Goal: Information Seeking & Learning: Learn about a topic

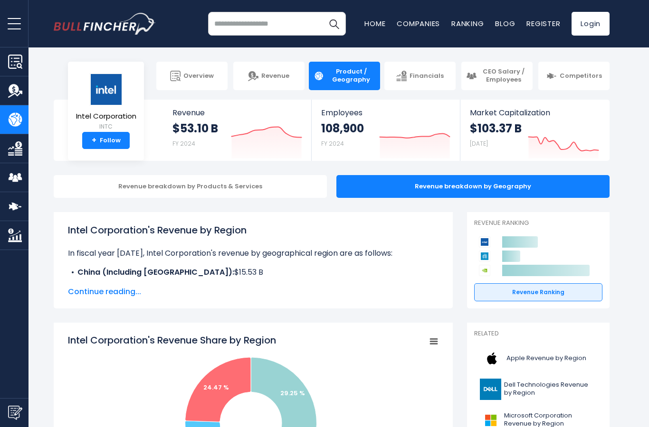
scroll to position [15, 0]
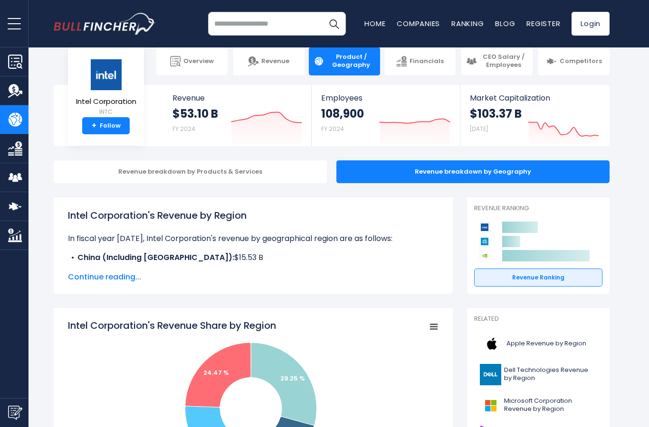
click at [81, 279] on span "Continue reading..." at bounding box center [253, 277] width 370 height 11
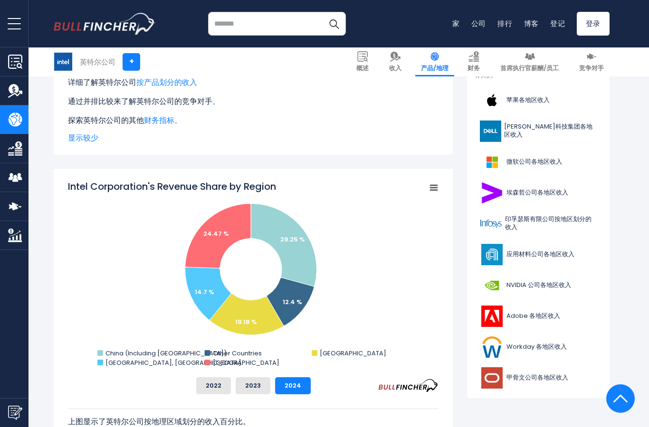
scroll to position [253, 0]
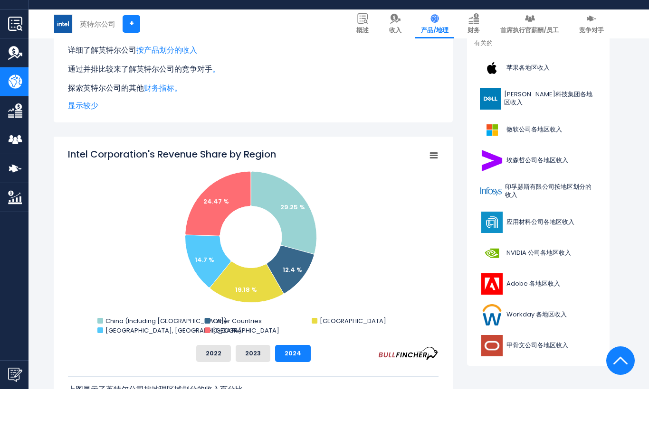
click at [101, 383] on div "2022 2023 2024" at bounding box center [253, 391] width 370 height 17
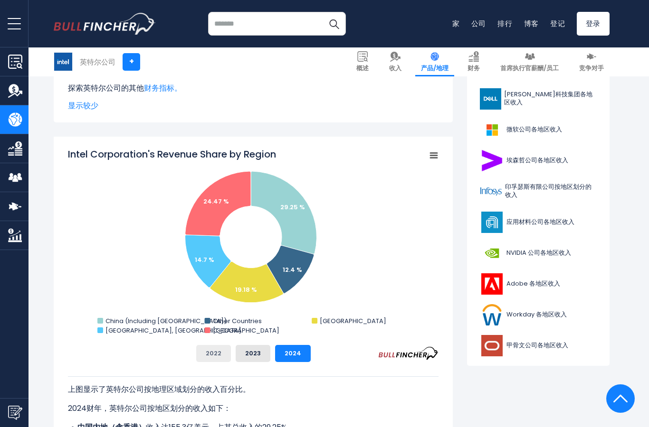
click at [206, 349] on button "2022" at bounding box center [213, 353] width 35 height 17
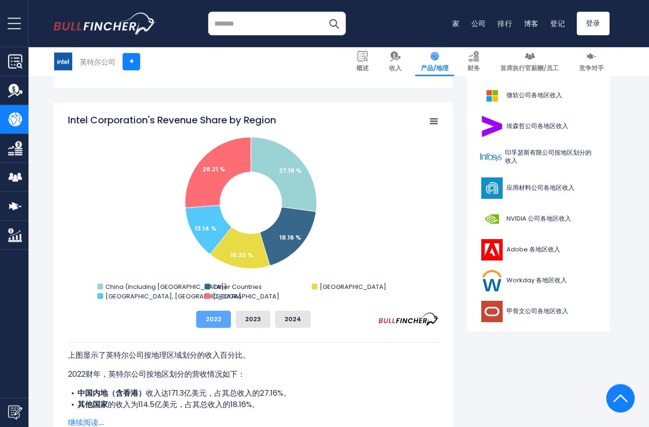
scroll to position [325, 0]
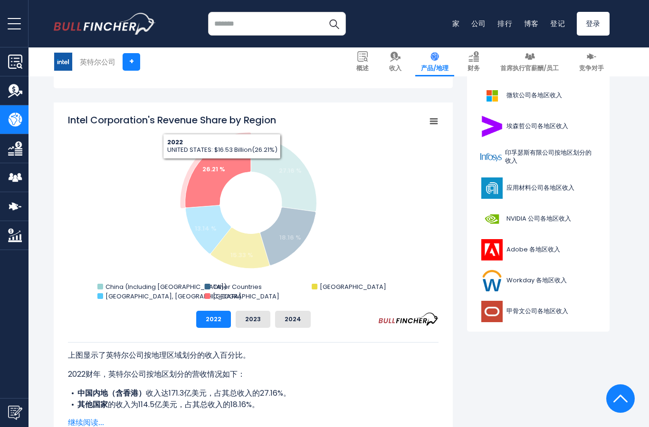
click at [222, 166] on text "26.21 %" at bounding box center [213, 169] width 23 height 9
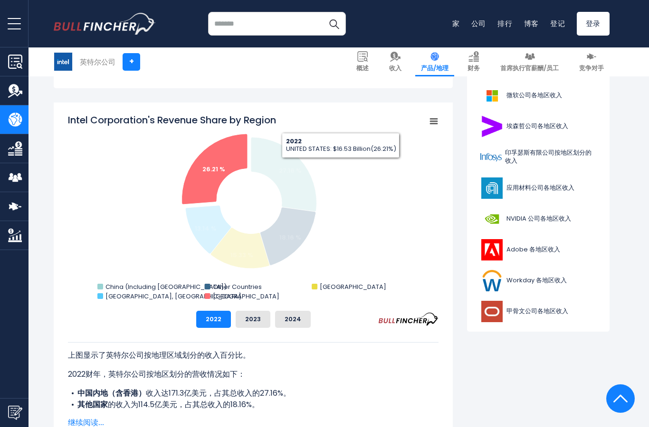
click at [369, 165] on rect "英特尔公司各地区收入份额" at bounding box center [253, 208] width 370 height 190
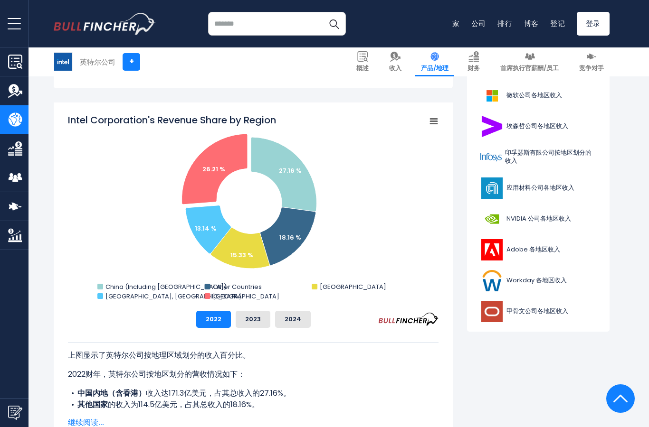
click at [368, 233] on rect "英特尔公司各地区收入份额" at bounding box center [253, 208] width 370 height 190
click at [223, 167] on text "26.21 %" at bounding box center [213, 169] width 23 height 9
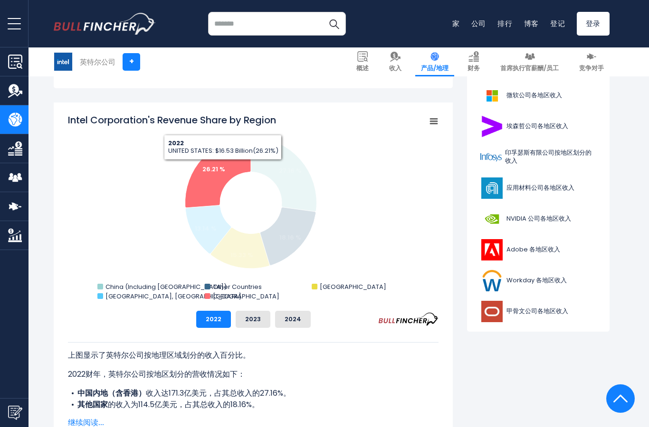
click at [428, 122] on rect "英特尔公司各地区收入份额" at bounding box center [433, 121] width 13 height 13
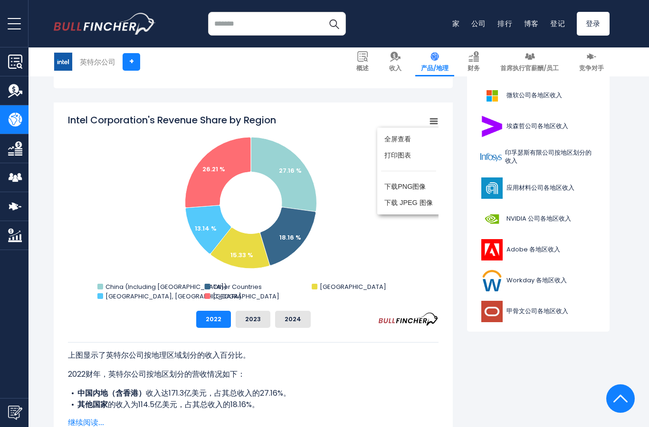
click at [371, 245] on rect "英特尔公司各地区收入份额" at bounding box center [253, 208] width 370 height 190
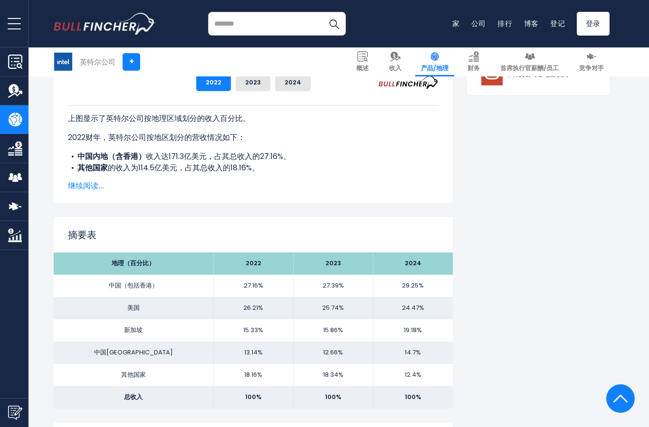
scroll to position [600, 0]
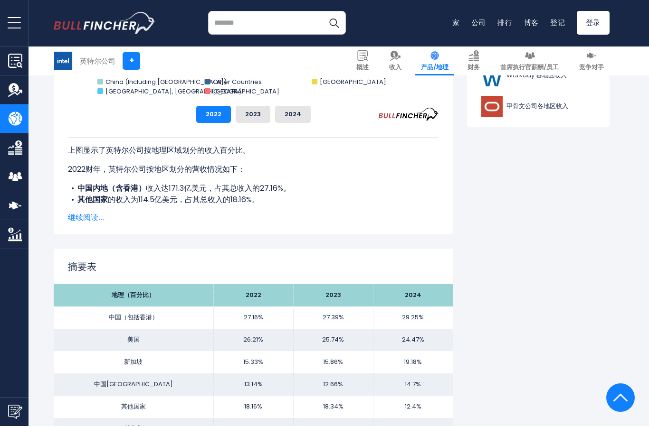
click at [75, 217] on font "继续阅读..." at bounding box center [86, 218] width 36 height 11
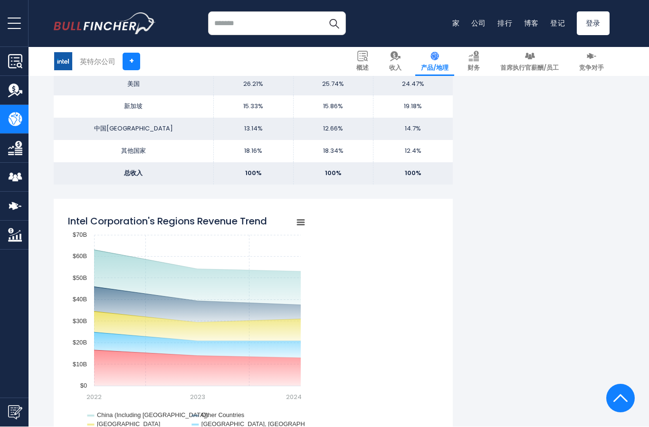
scroll to position [854, 0]
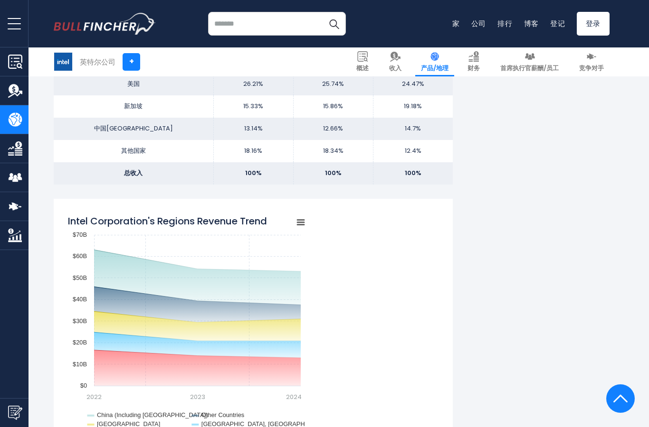
click at [91, 416] on icon "英特尔公司各地区收入趋势" at bounding box center [90, 416] width 7 height 2
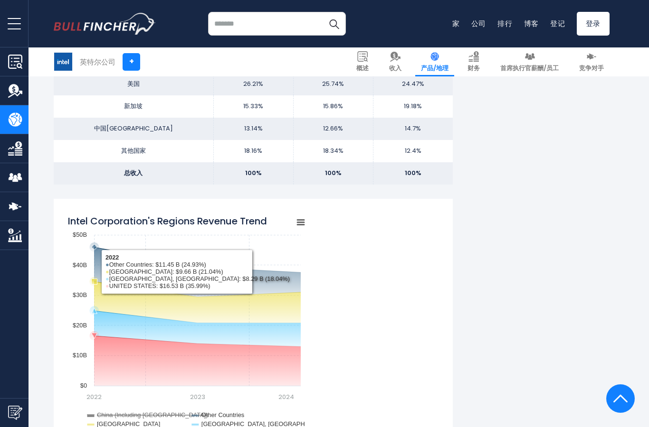
click at [108, 282] on icon "英特尔公司各地区收入趋势" at bounding box center [197, 289] width 207 height 15
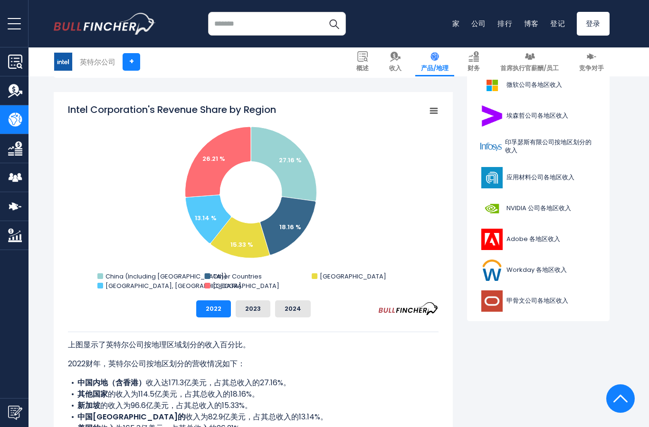
scroll to position [319, 0]
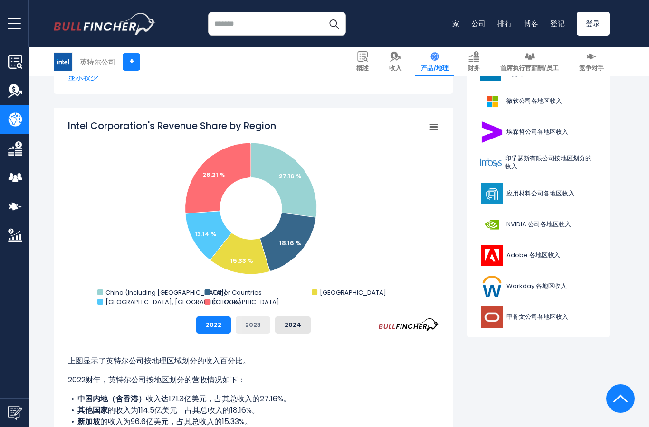
click at [263, 333] on button "2023" at bounding box center [252, 325] width 35 height 17
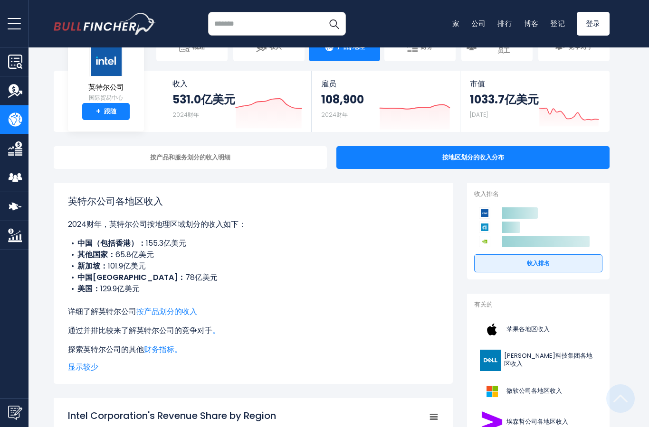
scroll to position [0, 0]
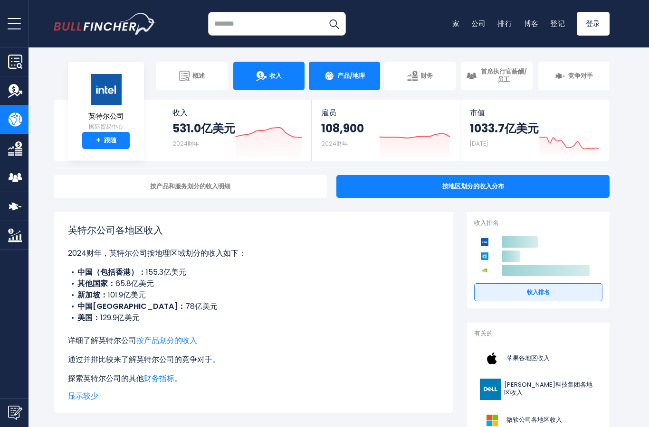
click at [282, 78] on link "收入" at bounding box center [268, 76] width 71 height 28
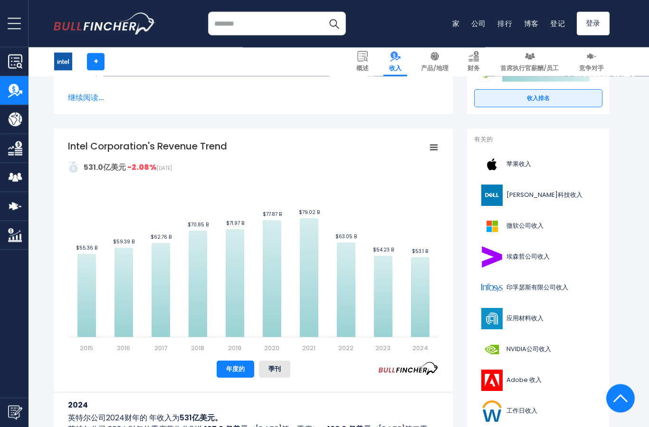
scroll to position [160, 0]
click at [421, 302] on icon "英特尔公司的收入趋势" at bounding box center [420, 297] width 19 height 80
click at [407, 211] on rect "英特尔公司的收入趋势" at bounding box center [253, 247] width 370 height 214
click at [383, 306] on icon "英特尔公司的收入趋势" at bounding box center [383, 296] width 19 height 81
click at [423, 307] on icon "英特尔公司的收入趋势" at bounding box center [420, 297] width 19 height 80
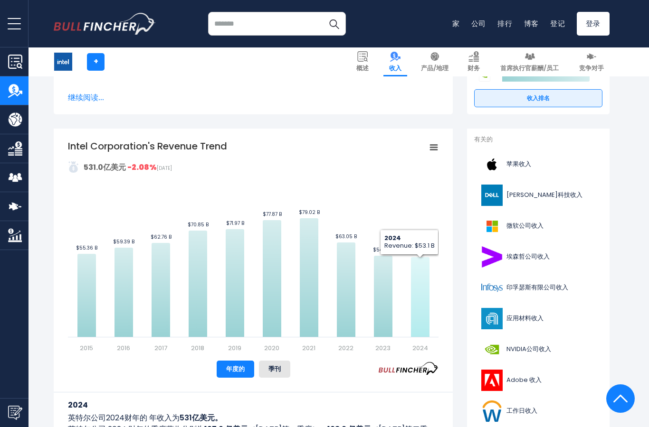
click at [381, 305] on icon "英特尔公司的收入趋势" at bounding box center [383, 296] width 19 height 81
click at [332, 316] on rect "英特尔公司的收入趋势" at bounding box center [253, 247] width 370 height 214
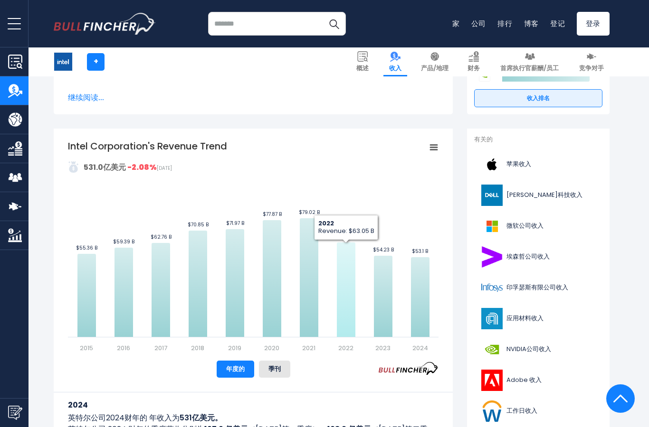
click at [345, 282] on icon "英特尔公司的收入趋势" at bounding box center [346, 290] width 19 height 94
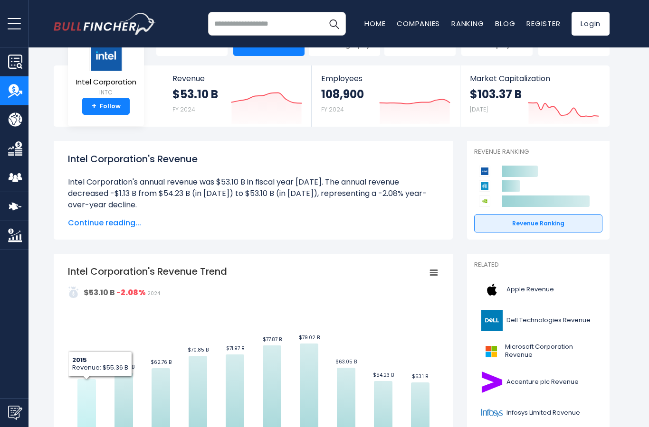
scroll to position [34, 0]
click at [571, 179] on icon "Created with Highcharts 12.1.2" at bounding box center [538, 186] width 128 height 45
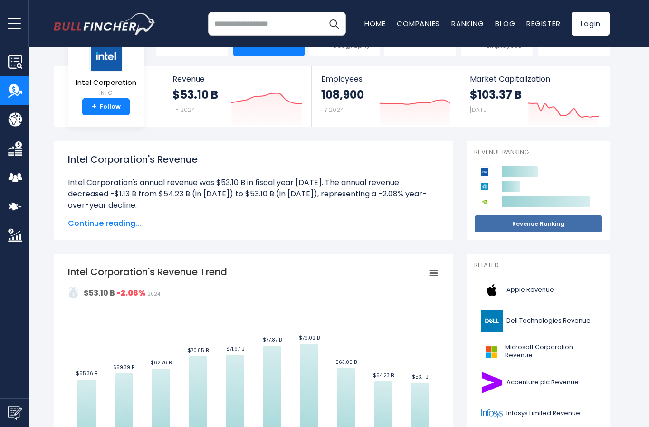
click at [568, 223] on link "Revenue Ranking" at bounding box center [538, 224] width 128 height 18
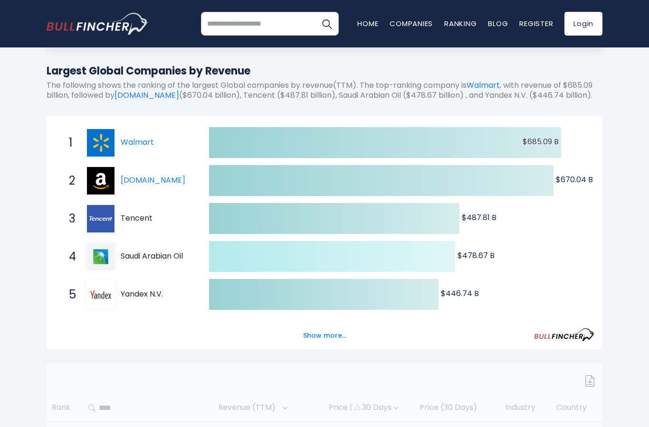
scroll to position [101, 0]
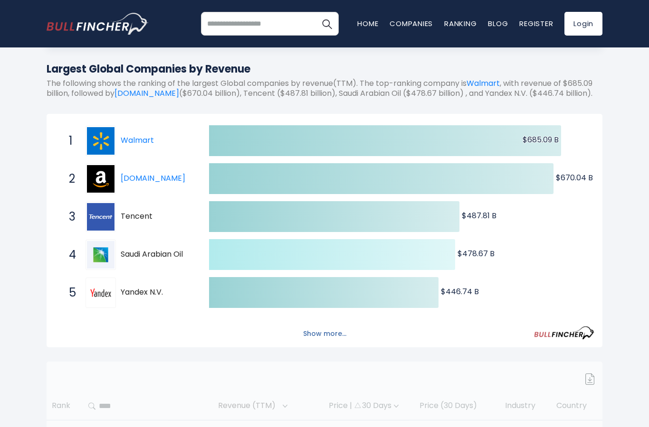
click at [330, 342] on button "Show more..." at bounding box center [324, 334] width 55 height 16
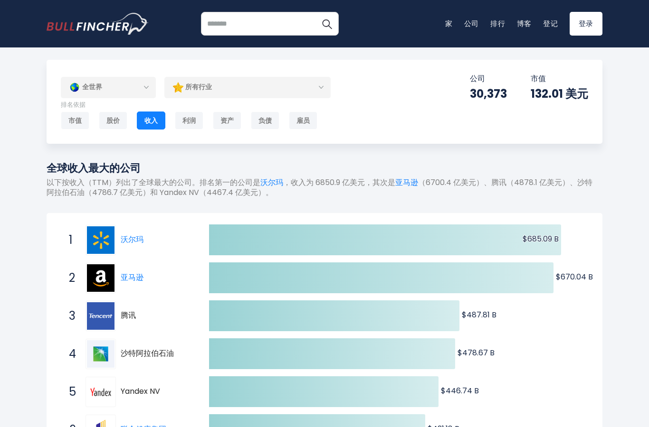
scroll to position [0, 0]
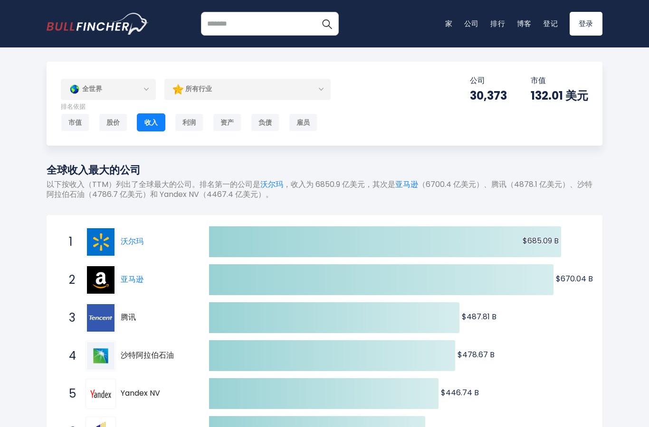
click at [297, 82] on div "所有行业" at bounding box center [247, 89] width 166 height 22
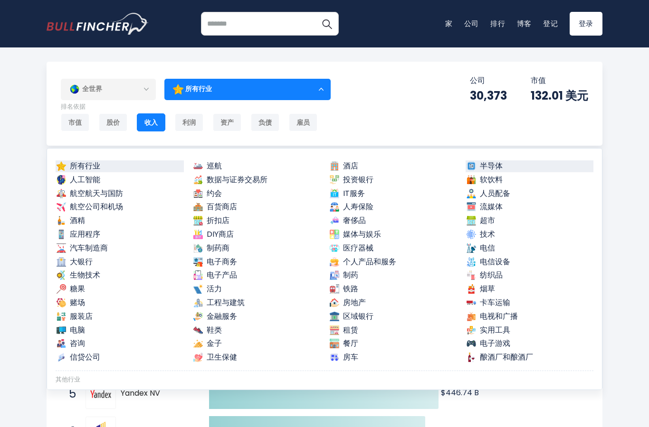
click at [490, 166] on font "半导体" at bounding box center [491, 165] width 23 height 11
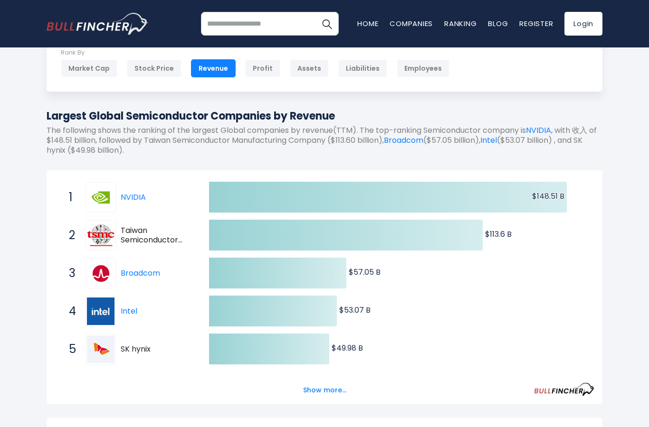
scroll to position [92, 0]
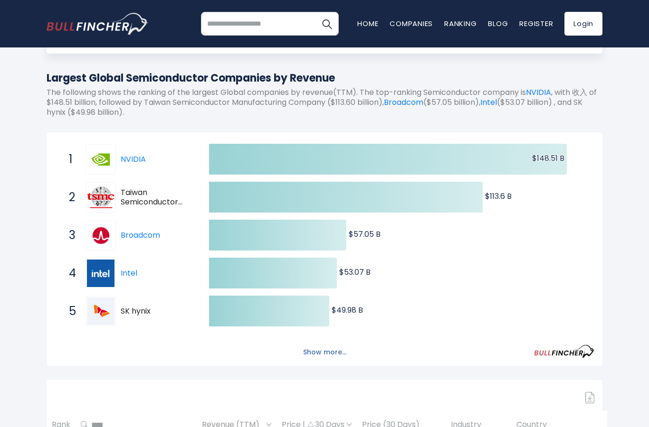
click at [329, 357] on button "Show more..." at bounding box center [324, 353] width 55 height 16
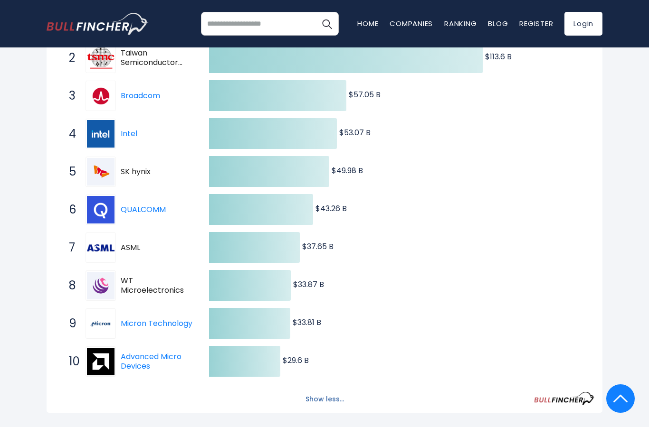
scroll to position [270, 0]
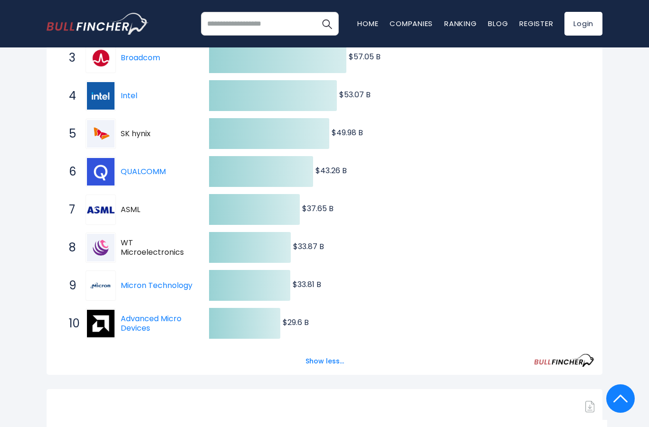
click at [105, 285] on img at bounding box center [101, 286] width 28 height 28
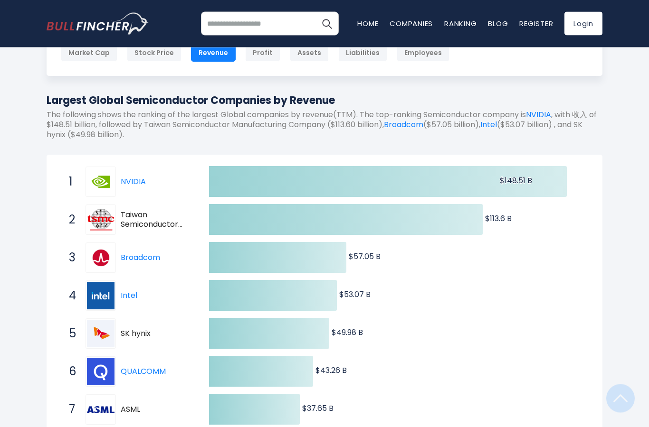
scroll to position [0, 0]
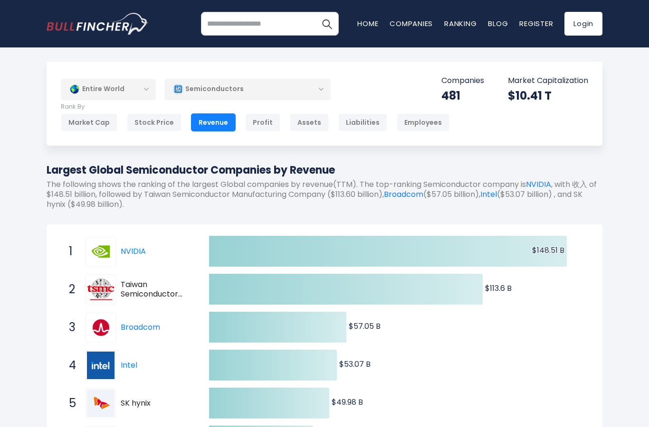
click at [286, 26] on input "search" at bounding box center [270, 24] width 138 height 24
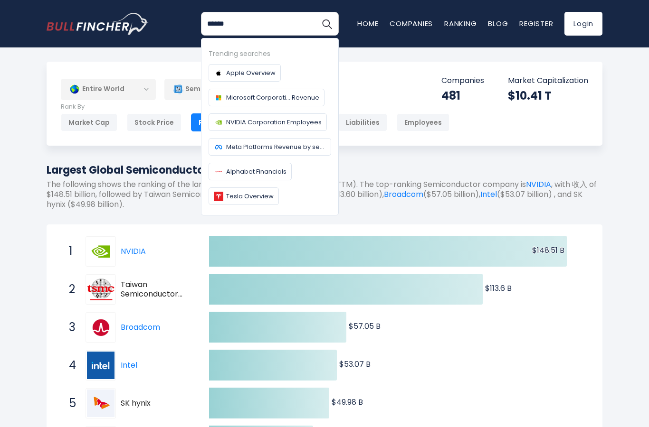
type input "******"
click at [327, 24] on button "Search" at bounding box center [327, 24] width 24 height 24
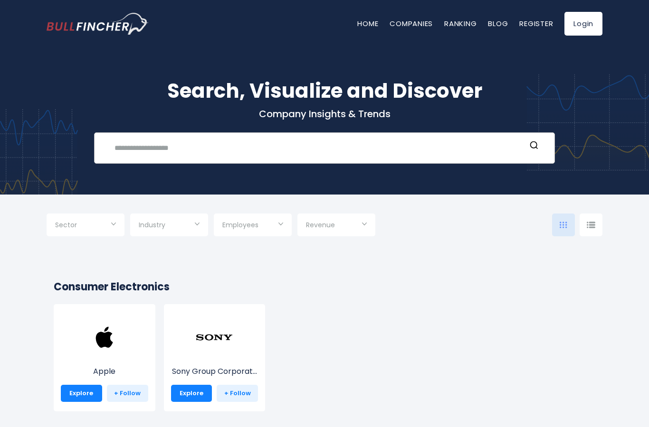
click at [142, 142] on input "text" at bounding box center [317, 148] width 417 height 18
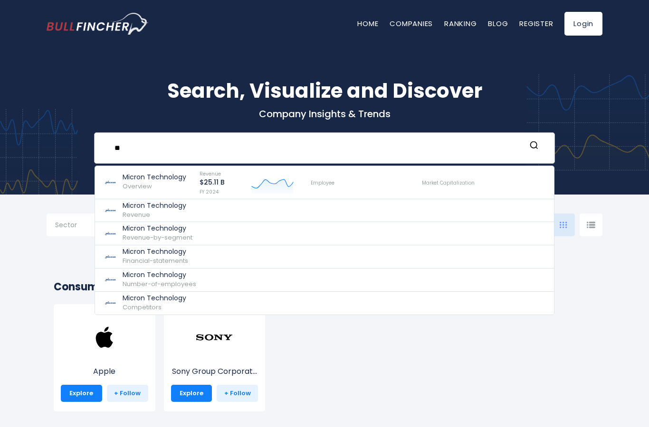
type input "*"
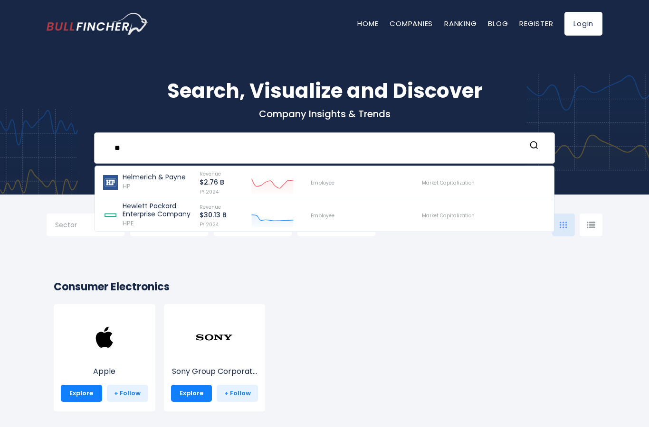
type input "*"
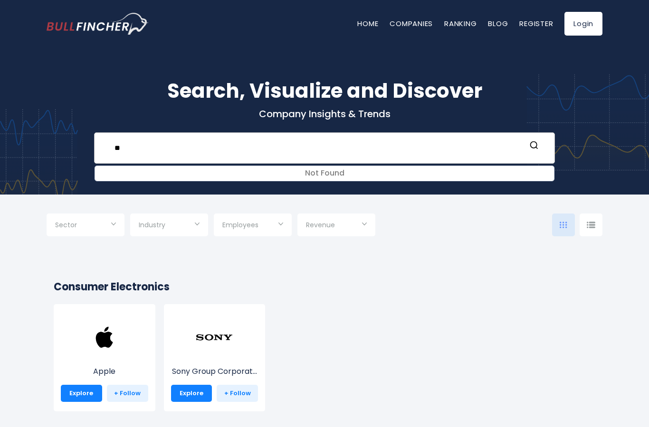
type input "*"
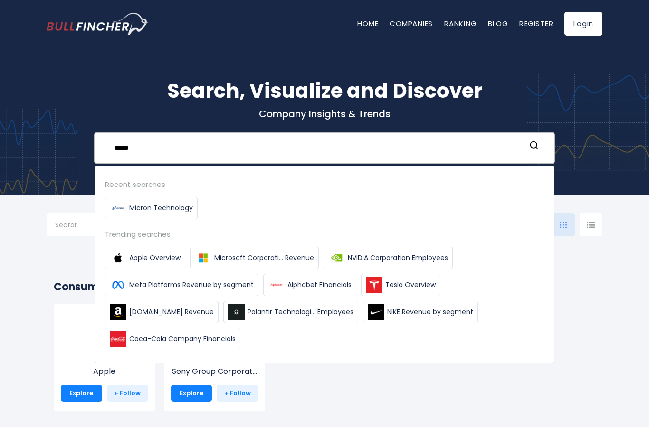
type input "*****"
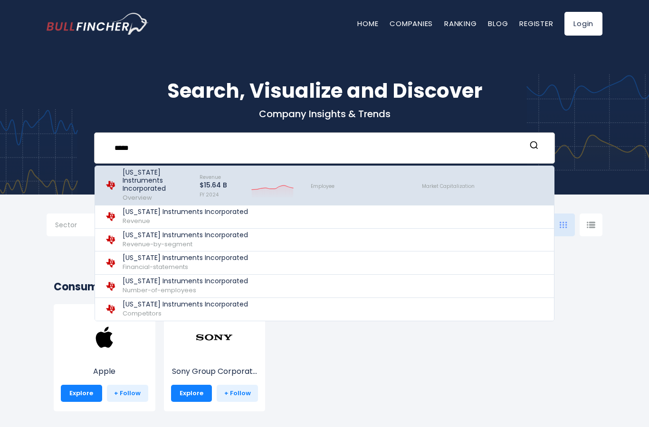
click at [146, 175] on p "Texas Instruments Incorporated" at bounding box center [156, 181] width 68 height 24
click at [113, 190] on img at bounding box center [110, 185] width 17 height 15
click at [115, 188] on img at bounding box center [110, 185] width 17 height 15
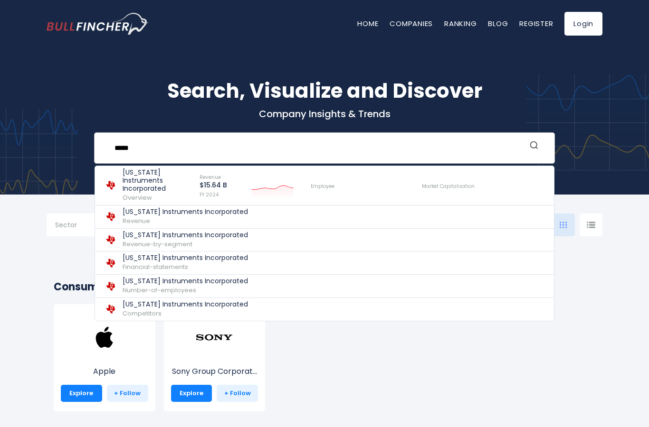
click at [533, 151] on button "Search" at bounding box center [533, 147] width 12 height 12
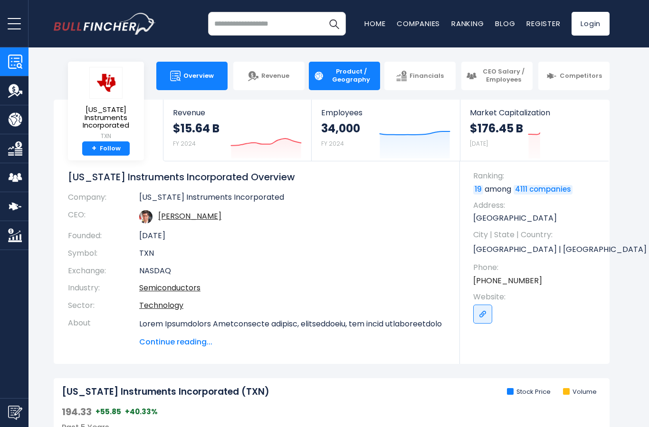
click at [353, 78] on span "Product / Geography" at bounding box center [351, 76] width 48 height 16
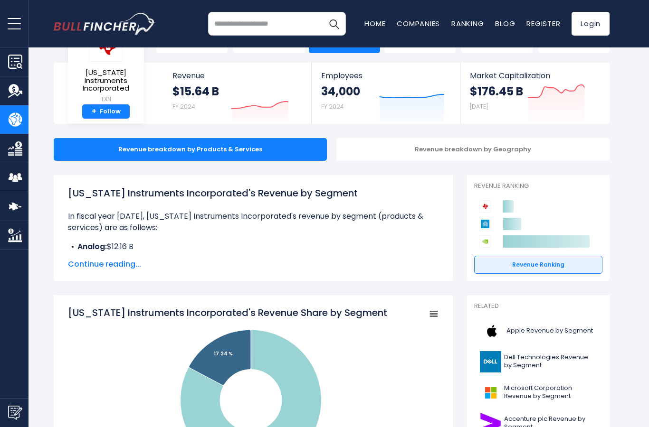
scroll to position [28, 0]
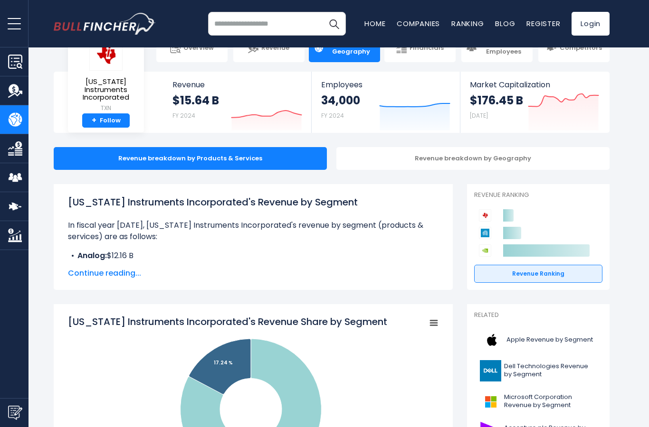
click at [120, 275] on span "Continue reading..." at bounding box center [253, 273] width 370 height 11
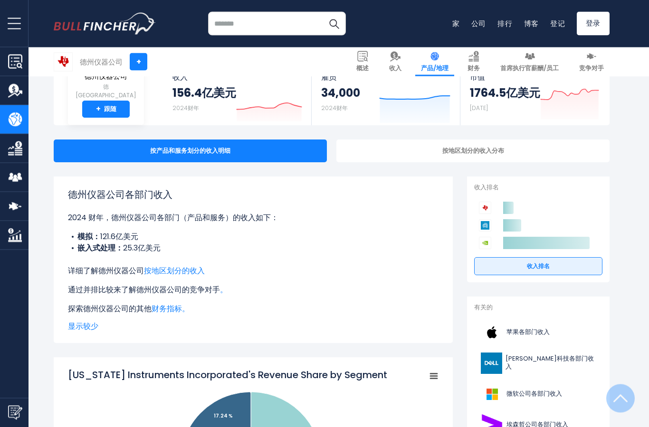
scroll to position [0, 0]
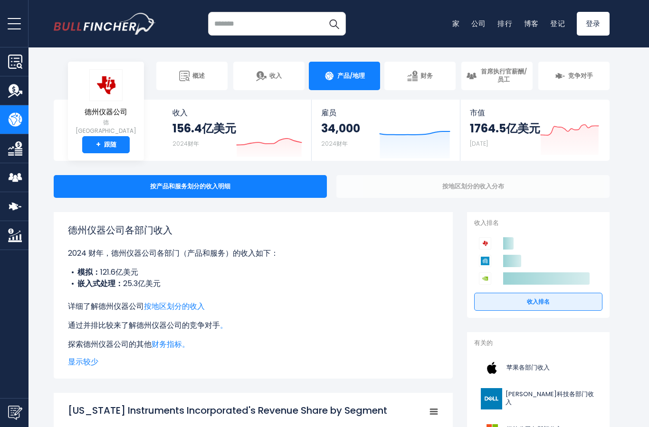
click at [547, 177] on div "按地区划分的收入分布" at bounding box center [472, 186] width 273 height 23
click at [497, 189] on font "按地区划分的收入分布" at bounding box center [473, 186] width 62 height 9
click at [489, 182] on font "按地区划分的收入分布" at bounding box center [473, 186] width 62 height 9
click at [462, 192] on div "按地区划分的收入分布" at bounding box center [472, 186] width 273 height 23
click at [470, 184] on font "按地区划分的收入分布" at bounding box center [473, 186] width 62 height 9
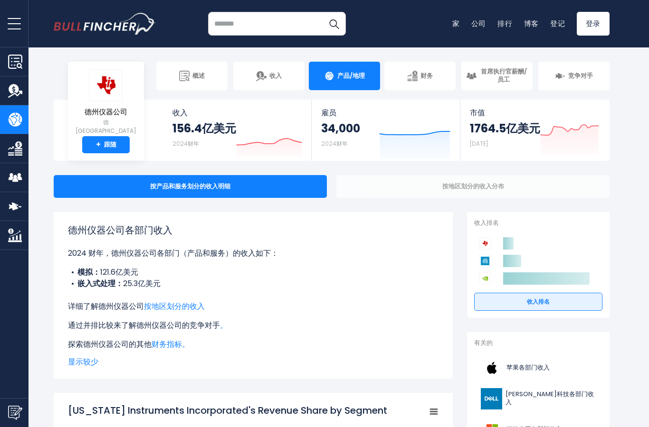
click at [539, 187] on div "按地区划分的收入分布" at bounding box center [472, 186] width 273 height 23
click at [472, 182] on font "按地区划分的收入分布" at bounding box center [473, 186] width 62 height 9
click at [480, 184] on font "按地区划分的收入分布" at bounding box center [473, 186] width 62 height 9
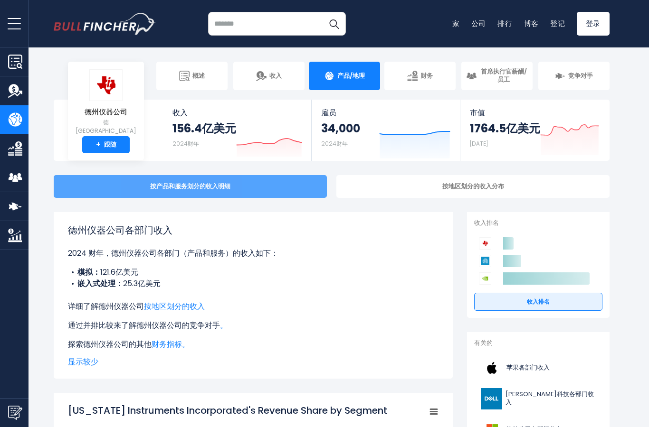
click at [265, 190] on div "按产品和服务划分的收入明细" at bounding box center [190, 186] width 273 height 23
click at [270, 180] on div "按产品和服务划分的收入明细" at bounding box center [190, 186] width 273 height 23
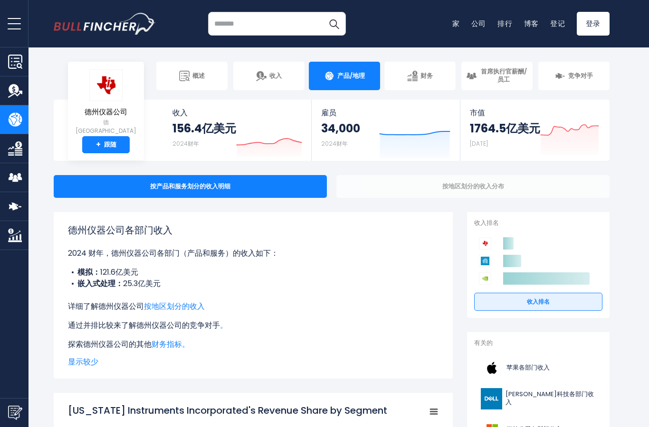
click at [466, 195] on div "按地区划分的收入分布" at bounding box center [472, 186] width 273 height 23
click at [463, 185] on font "按地区划分的收入分布" at bounding box center [473, 186] width 62 height 9
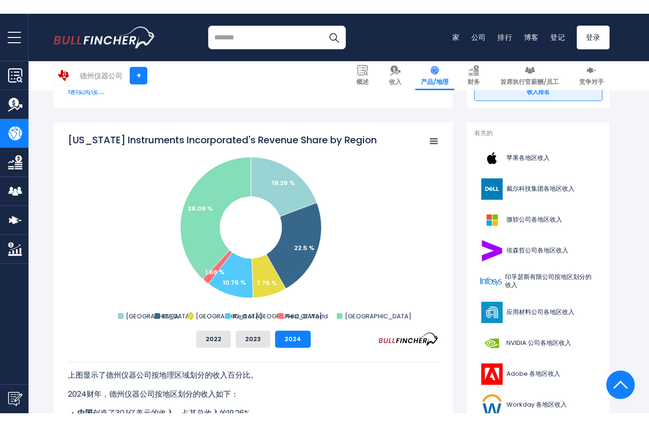
scroll to position [187, 0]
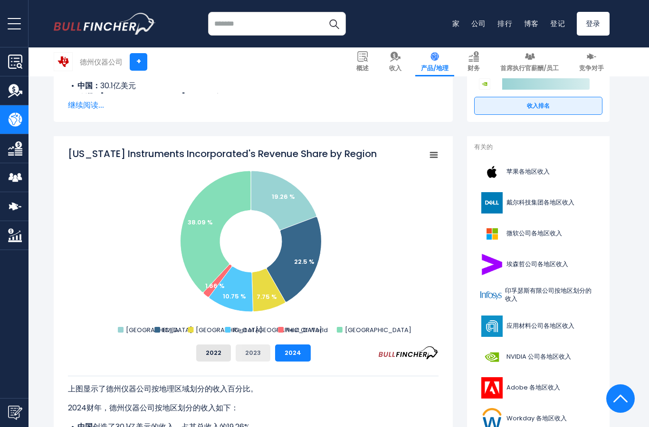
click at [258, 356] on font "2023" at bounding box center [253, 353] width 16 height 9
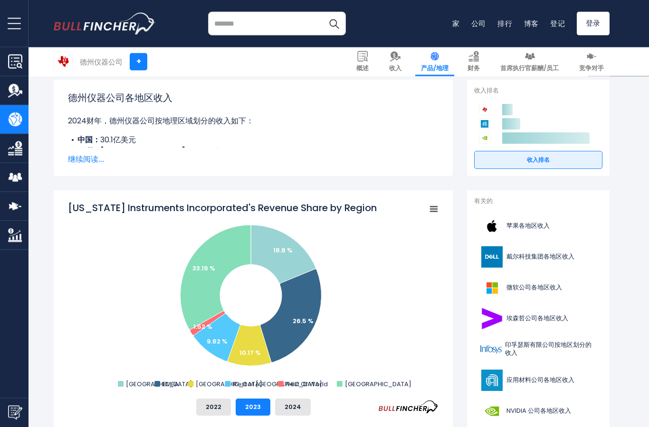
scroll to position [132, 0]
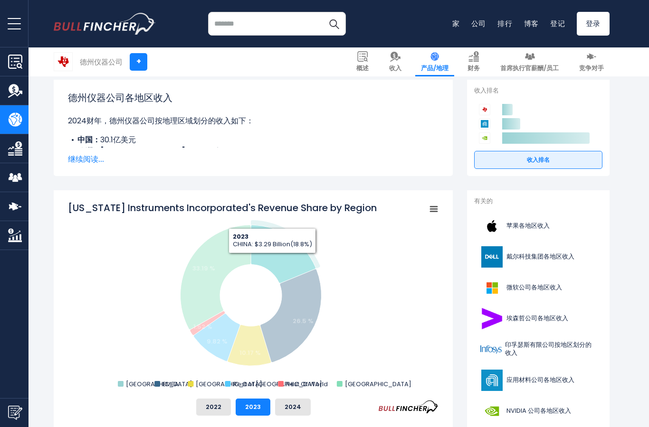
click at [272, 261] on icon "德州仪器公司各地区收入份额" at bounding box center [283, 254] width 65 height 58
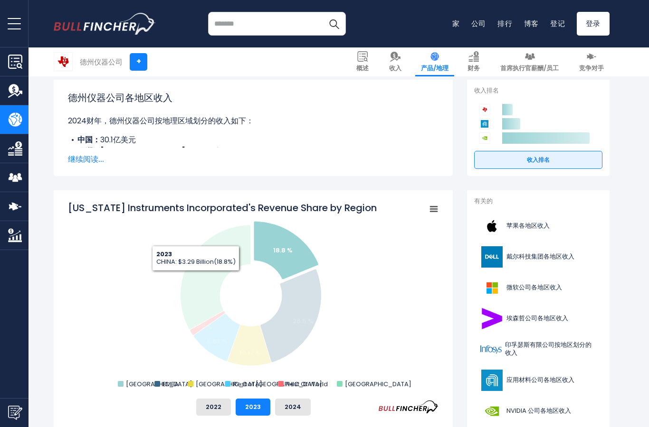
click at [141, 291] on rect "德州仪器公司各地区收入份额" at bounding box center [253, 296] width 370 height 190
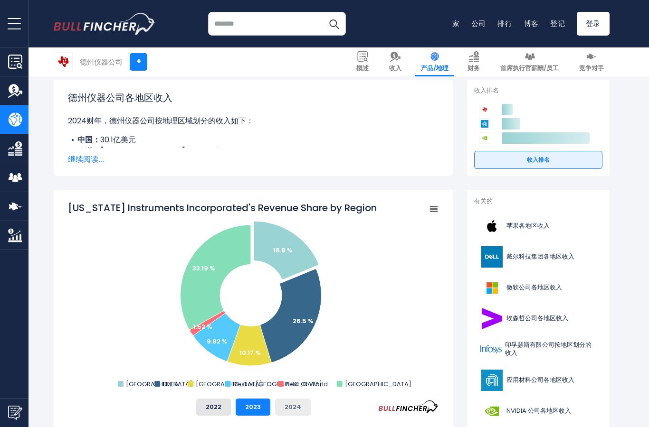
click at [290, 409] on font "2024" at bounding box center [292, 407] width 17 height 9
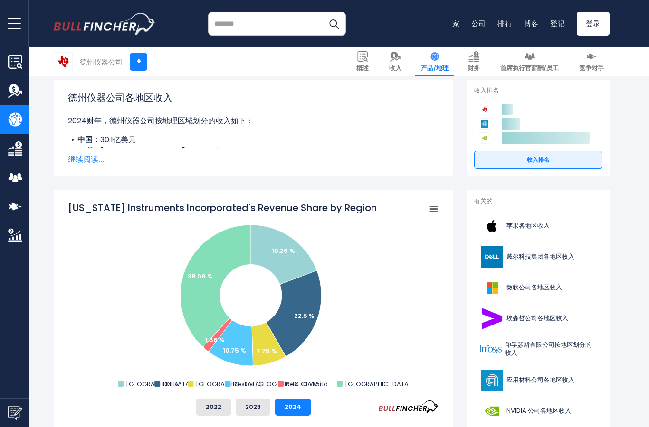
click at [270, 276] on rect "德州仪器公司各地区收入份额" at bounding box center [253, 296] width 370 height 190
click at [270, 275] on rect "德州仪器公司各地区收入份额" at bounding box center [253, 296] width 370 height 190
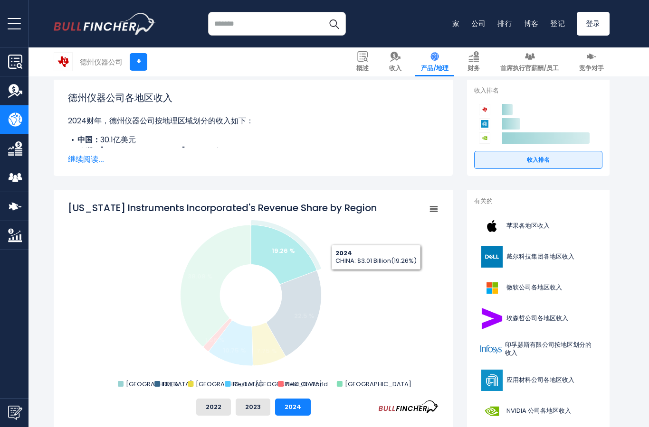
click at [384, 279] on rect "德州仪器公司各地区收入份额" at bounding box center [253, 296] width 370 height 190
click at [358, 388] on text "UNITED STATES" at bounding box center [378, 384] width 66 height 9
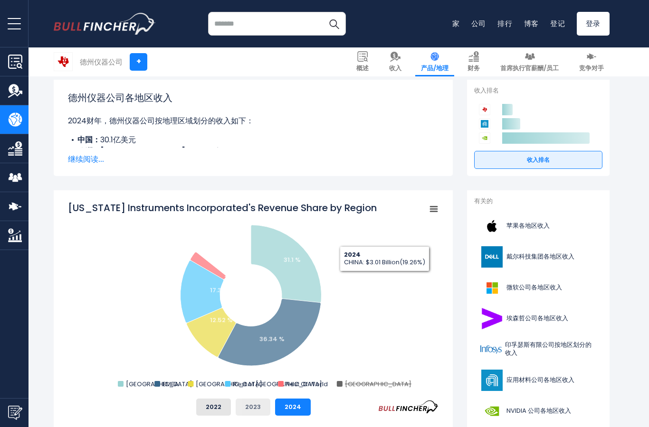
click at [258, 411] on font "2023" at bounding box center [253, 407] width 16 height 9
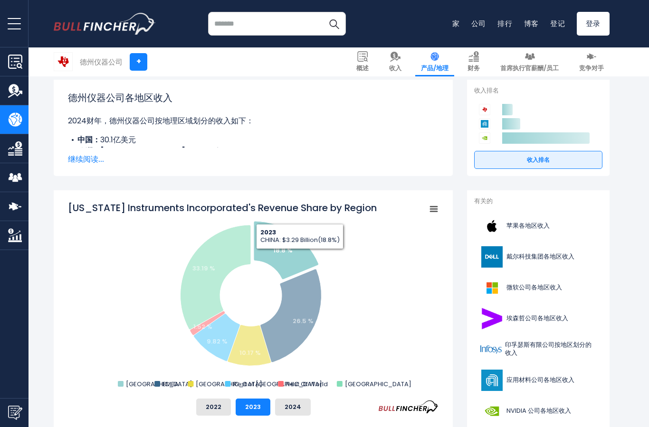
click at [300, 256] on icon "德州仪器公司各地区收入份额" at bounding box center [286, 250] width 65 height 58
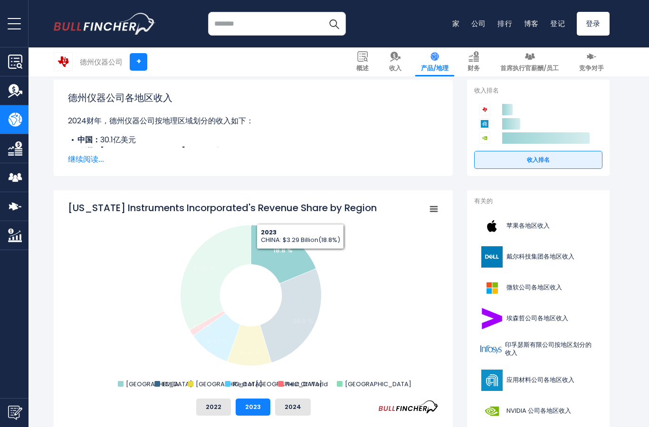
scroll to position [170, 0]
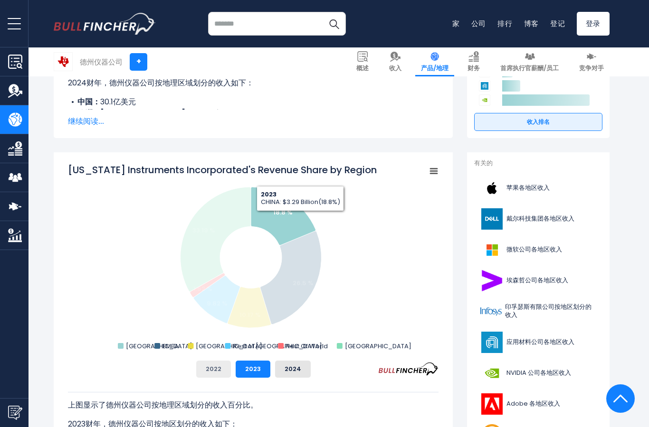
click at [212, 363] on button "2022" at bounding box center [213, 369] width 35 height 17
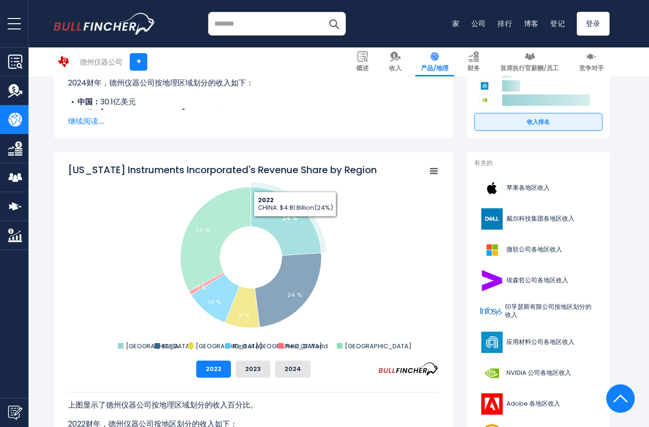
click at [295, 224] on icon "德州仪器公司各地区收入份额" at bounding box center [286, 221] width 70 height 68
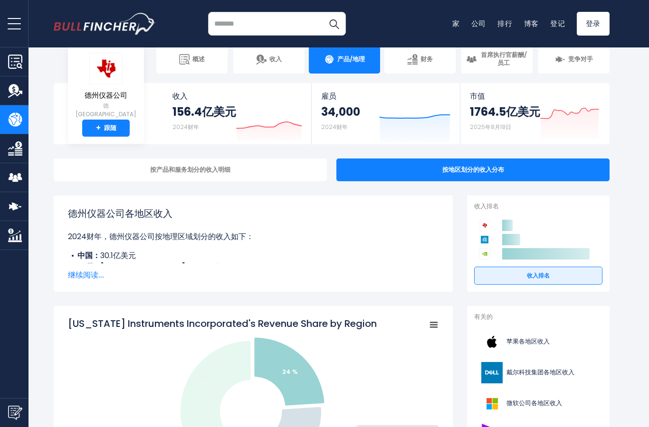
scroll to position [0, 0]
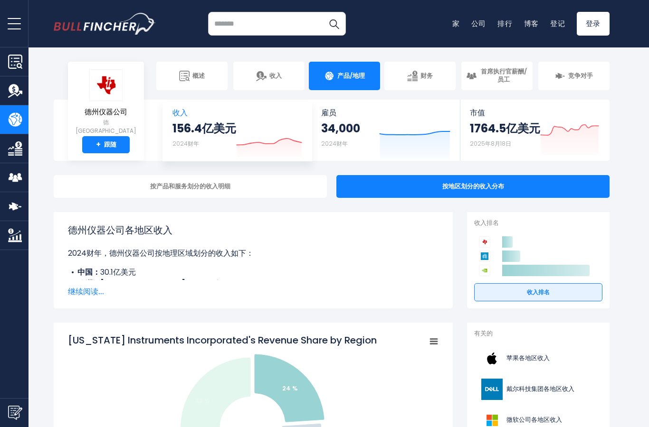
click at [251, 143] on icon at bounding box center [268, 142] width 65 height 7
click at [210, 122] on font "156.4亿美元" at bounding box center [204, 129] width 64 height 16
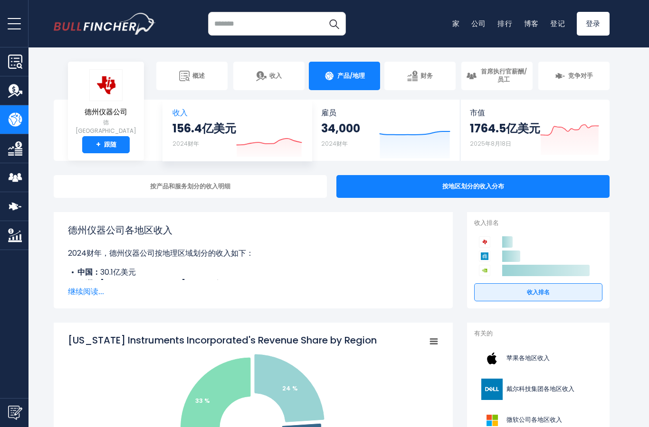
click at [273, 122] on icon "Created with Highcharts 12.1.2" at bounding box center [269, 139] width 66 height 40
click at [290, 71] on link "收入" at bounding box center [268, 76] width 71 height 28
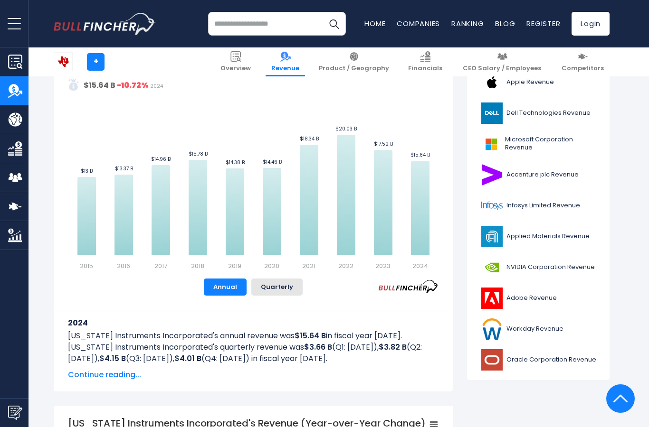
scroll to position [244, 0]
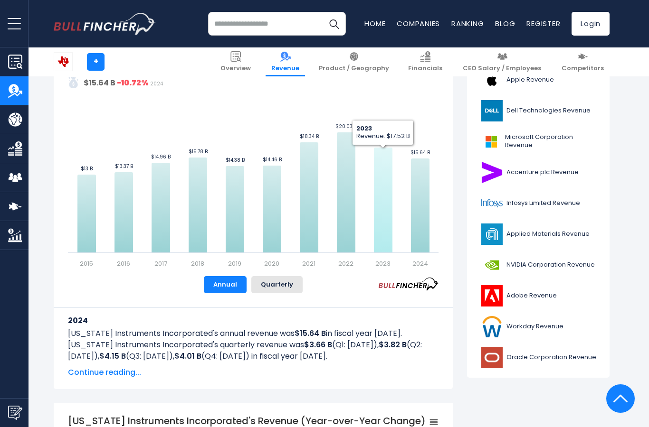
click at [385, 171] on icon "Texas Instruments Incorporated's Revenue Trend" at bounding box center [383, 200] width 19 height 105
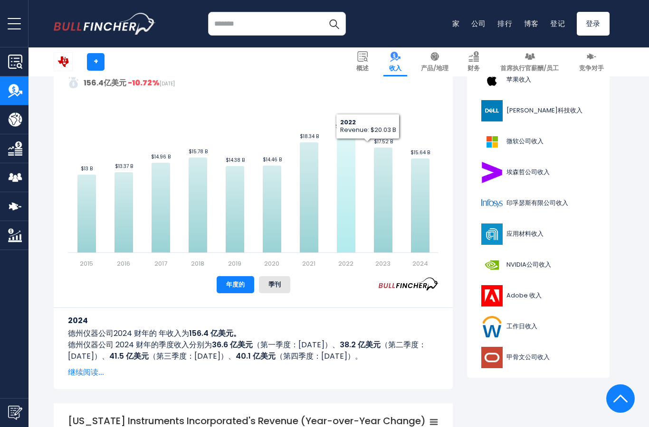
click at [346, 251] on icon "德州仪器公司的收入趋势" at bounding box center [346, 192] width 19 height 120
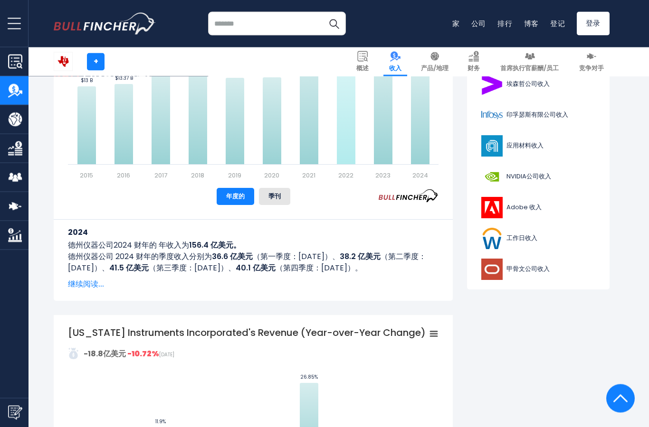
scroll to position [0, 0]
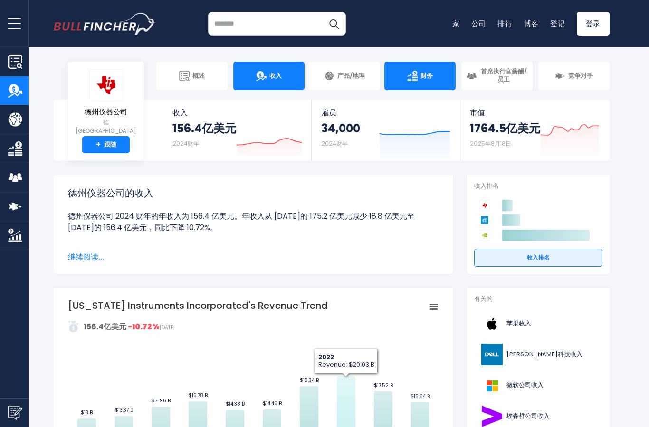
click at [428, 83] on link "财务" at bounding box center [419, 76] width 71 height 28
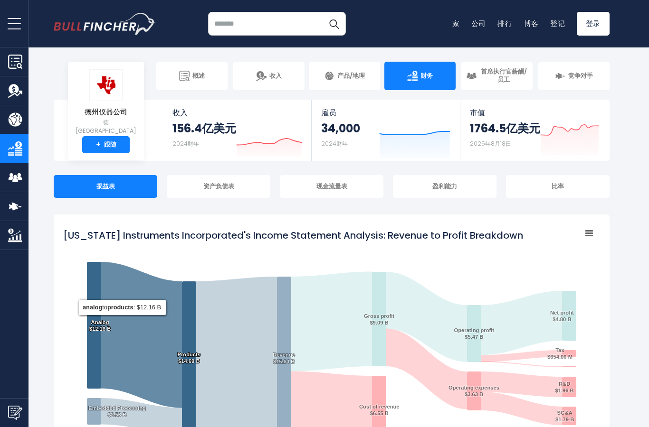
scroll to position [16, 0]
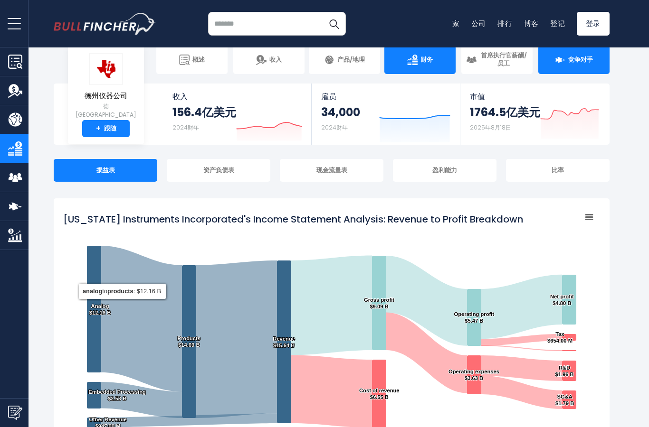
click at [582, 55] on link "竞争对手" at bounding box center [573, 60] width 71 height 28
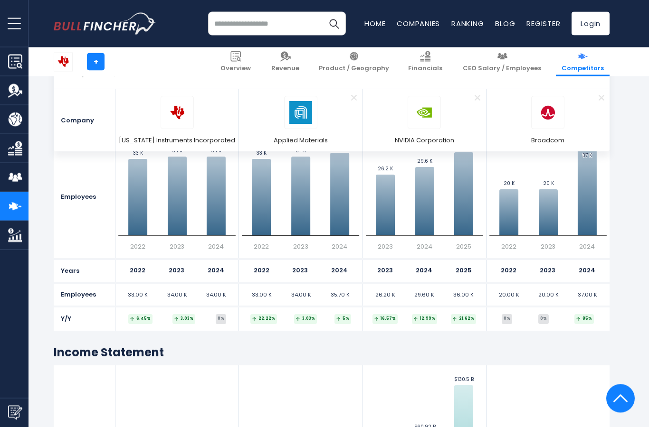
scroll to position [456, 0]
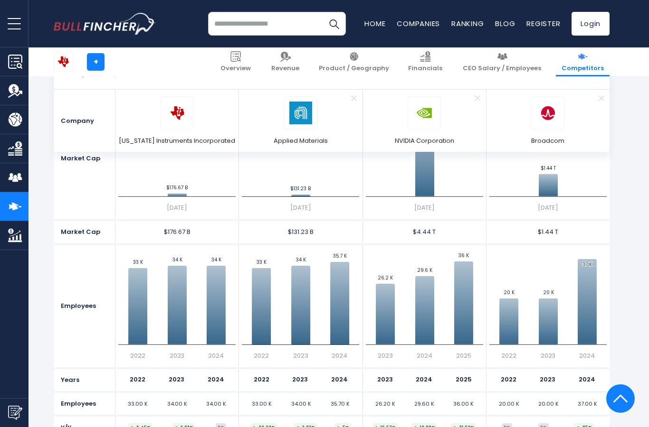
click at [219, 22] on input "search" at bounding box center [277, 24] width 138 height 24
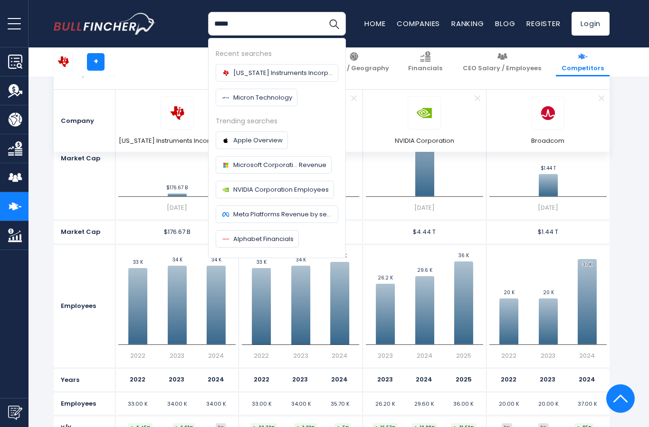
type input "*****"
click at [334, 24] on button "Search" at bounding box center [334, 24] width 24 height 24
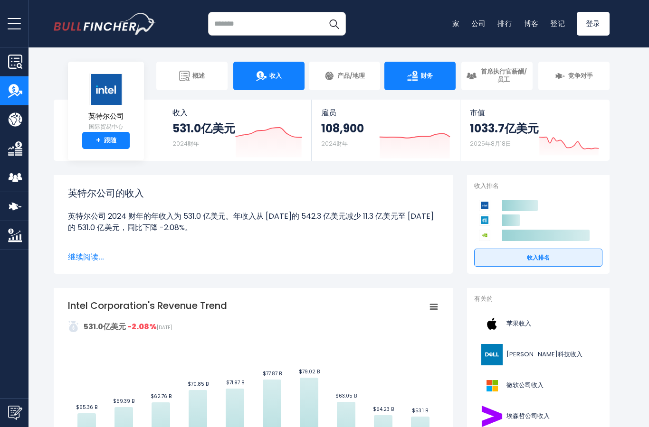
click at [428, 72] on font "财务" at bounding box center [426, 75] width 12 height 9
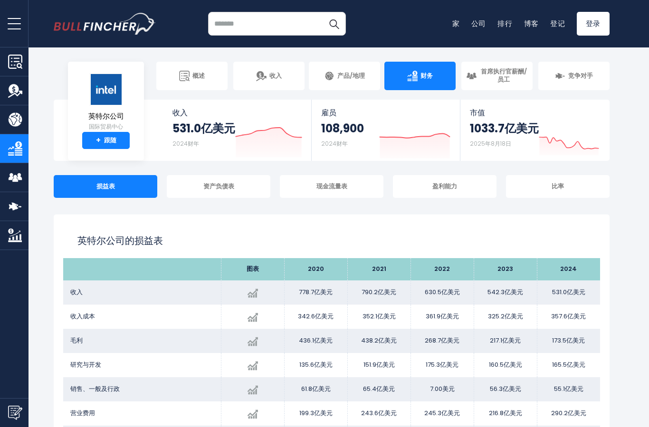
scroll to position [19, 0]
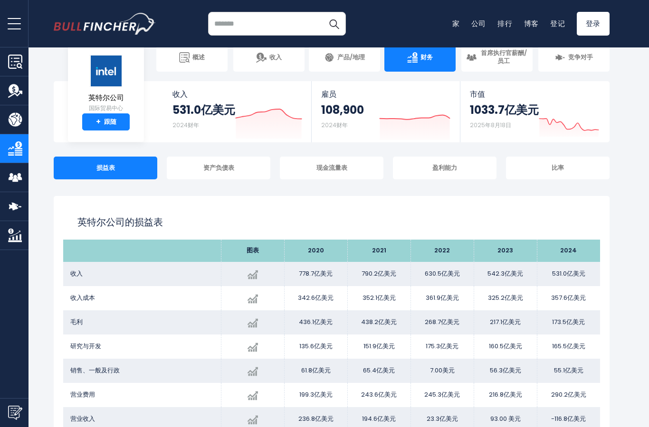
click at [308, 25] on input "search" at bounding box center [277, 24] width 138 height 24
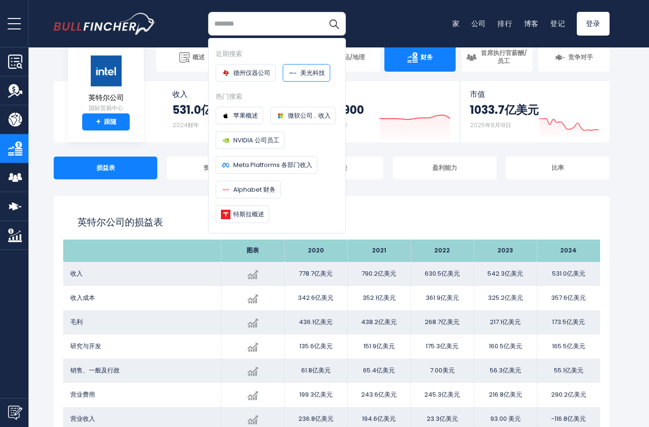
click at [322, 80] on link "美光科技" at bounding box center [306, 73] width 47 height 18
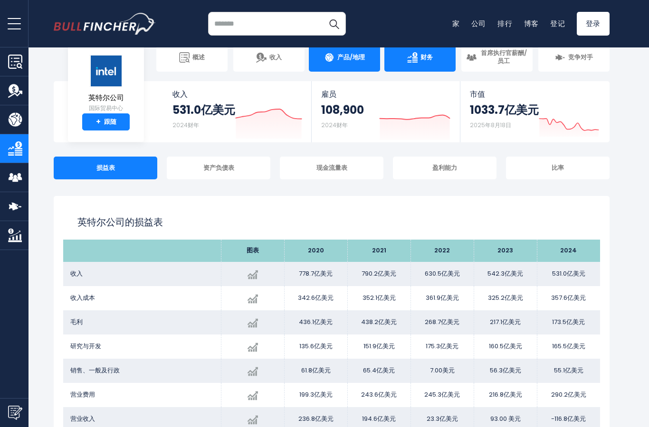
click at [320, 71] on link "产品/地理" at bounding box center [344, 57] width 71 height 28
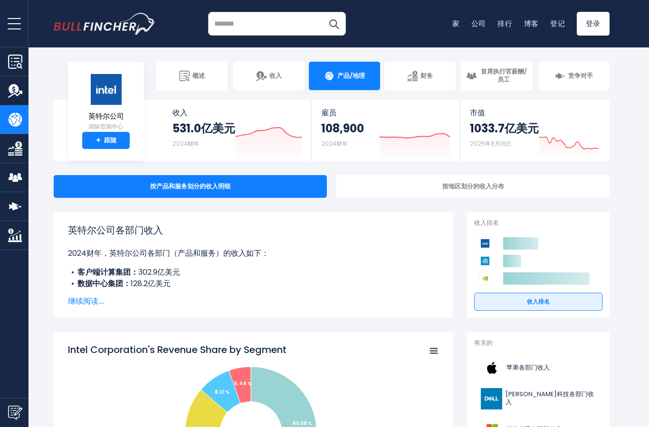
click at [281, 22] on input "search" at bounding box center [277, 24] width 138 height 24
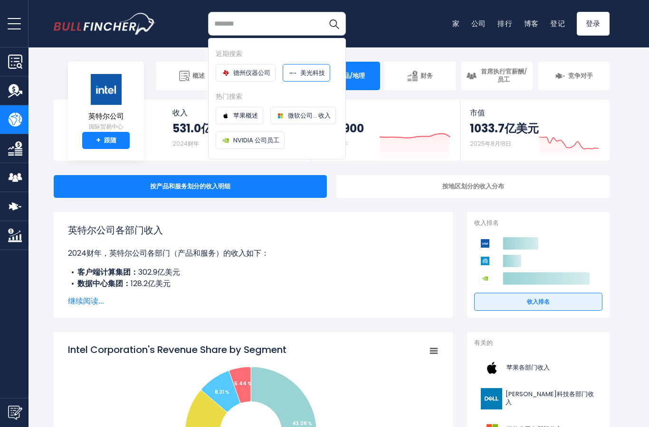
click at [312, 73] on font "美光科技" at bounding box center [312, 72] width 25 height 9
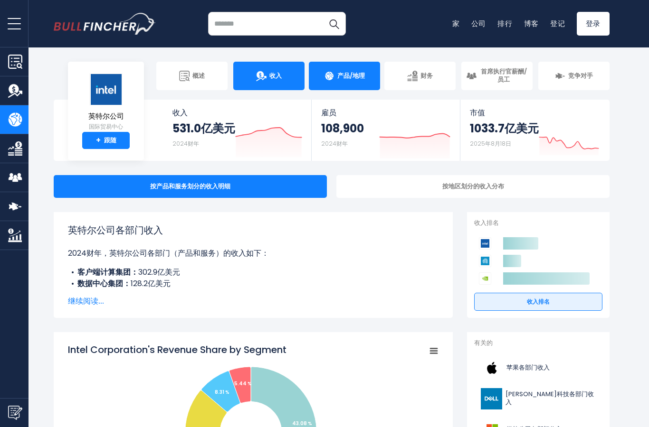
click at [302, 74] on link "收入" at bounding box center [268, 76] width 71 height 28
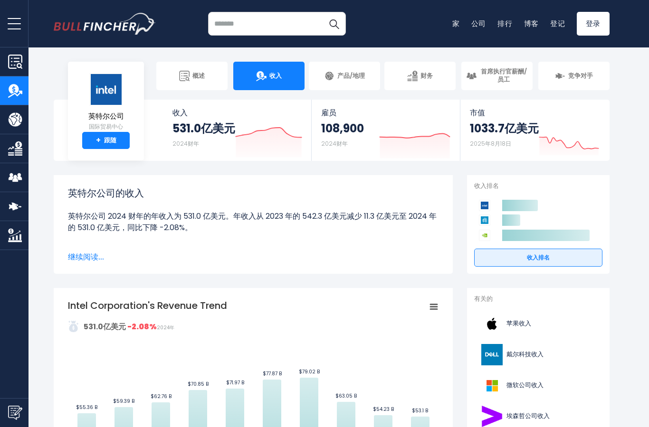
click at [281, 29] on input "search" at bounding box center [277, 24] width 138 height 24
type input "**"
click at [333, 24] on img "搜索" at bounding box center [334, 24] width 12 height 12
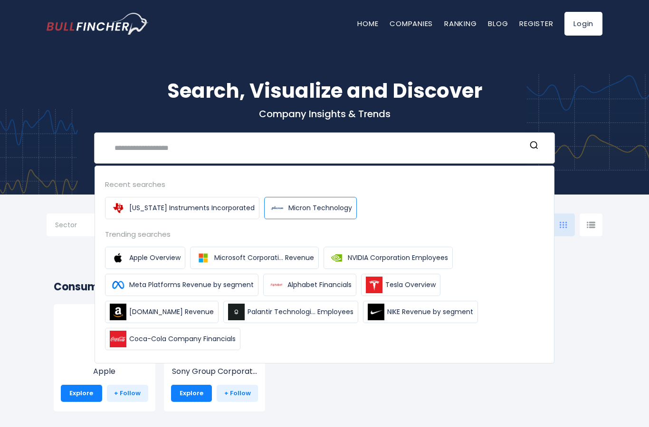
click at [318, 213] on span "Micron Technology" at bounding box center [320, 208] width 64 height 10
click at [305, 204] on span "Micron Technology" at bounding box center [320, 208] width 64 height 10
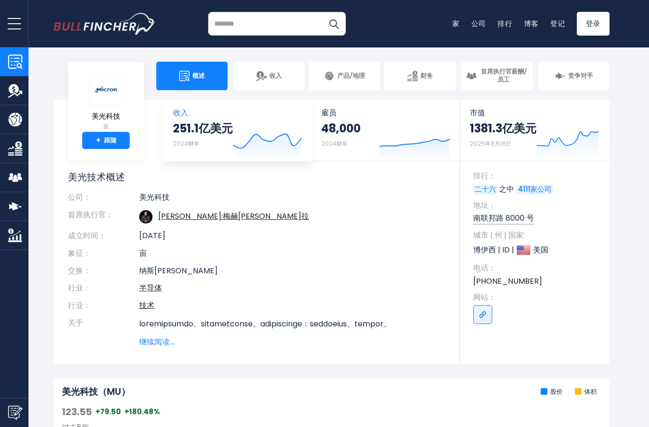
click at [264, 135] on icon at bounding box center [266, 141] width 67 height 14
click at [275, 88] on link "收入" at bounding box center [268, 76] width 71 height 28
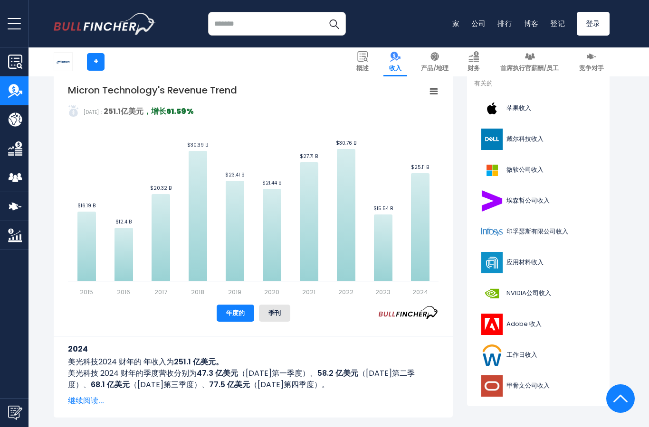
scroll to position [198, 0]
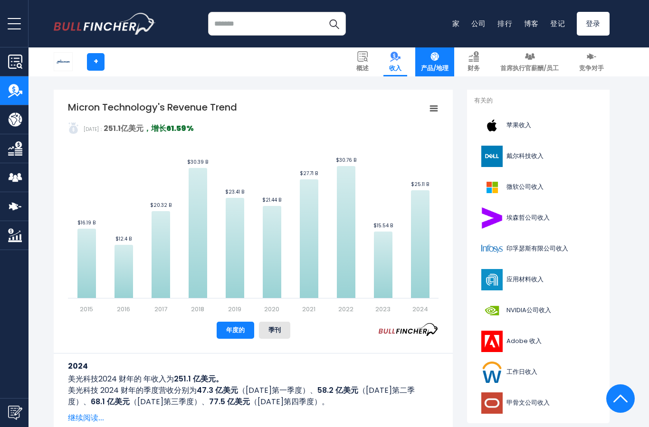
click at [440, 61] on img at bounding box center [434, 56] width 10 height 10
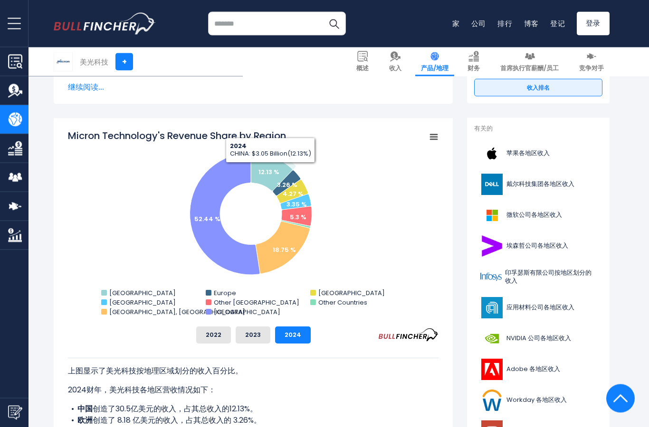
scroll to position [205, 0]
click at [271, 170] on text "12.13 %" at bounding box center [268, 172] width 21 height 9
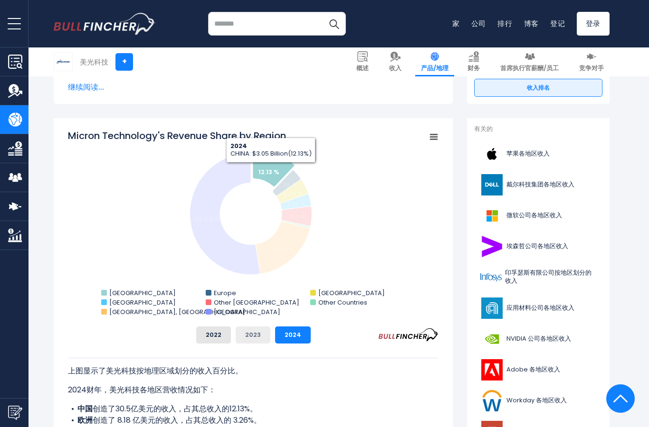
click at [255, 339] on button "2023" at bounding box center [252, 335] width 35 height 17
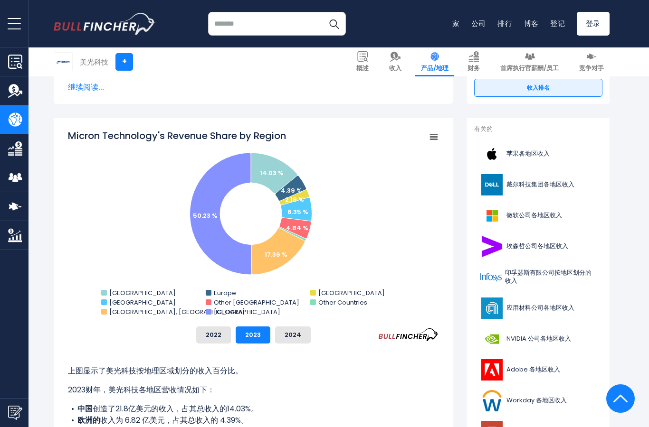
click at [277, 169] on text "14.03 %" at bounding box center [272, 173] width 24 height 9
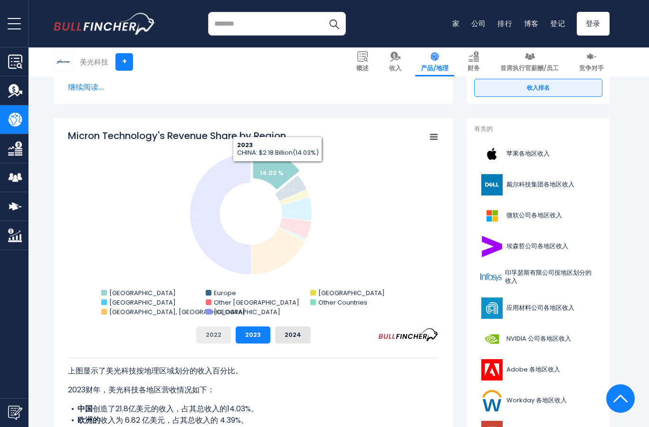
click at [218, 339] on font "2022" at bounding box center [214, 334] width 16 height 9
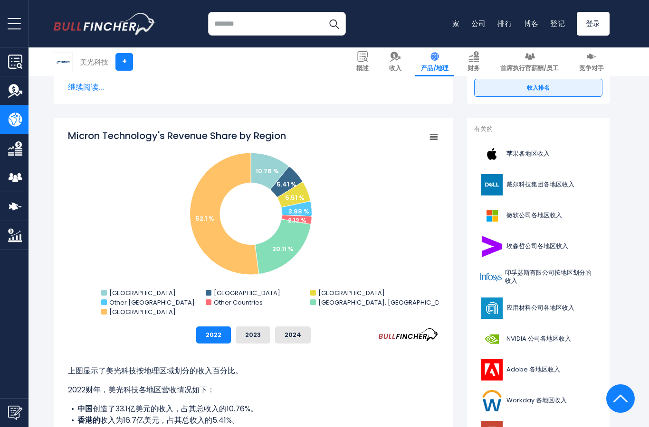
click at [265, 178] on icon "美光科技各地区收入份额" at bounding box center [270, 171] width 38 height 37
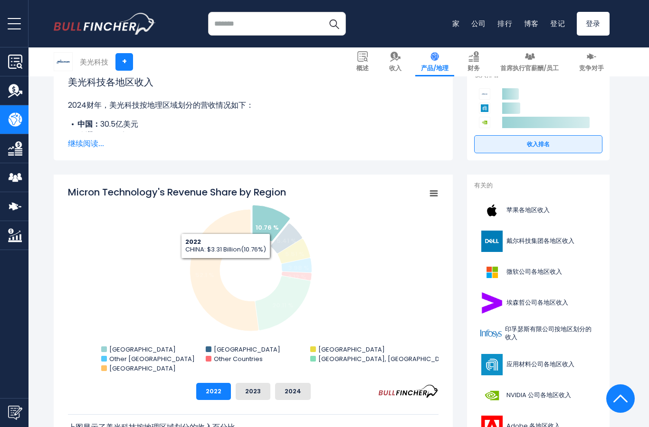
scroll to position [149, 0]
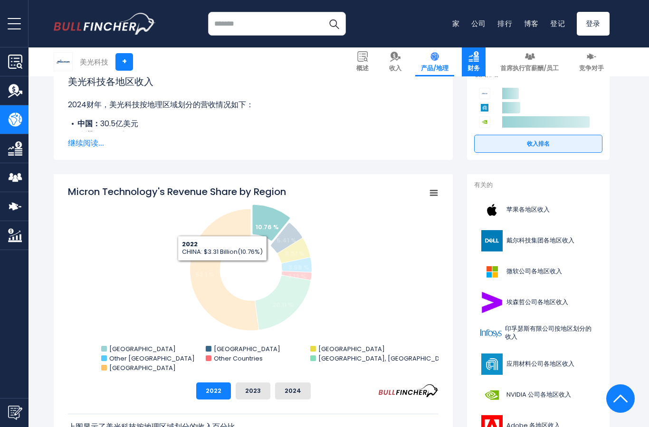
click at [478, 61] on img at bounding box center [473, 56] width 10 height 10
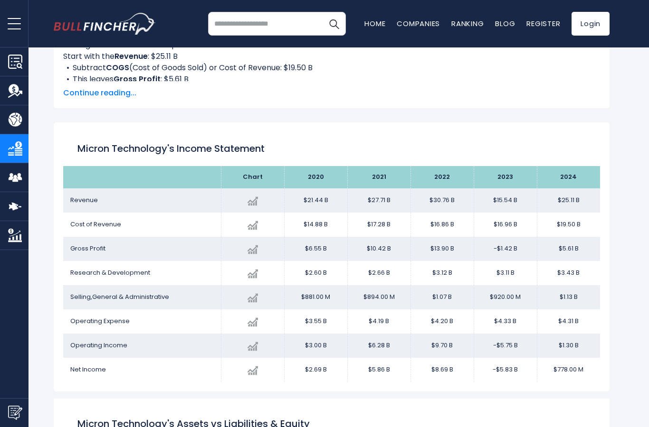
scroll to position [514, 0]
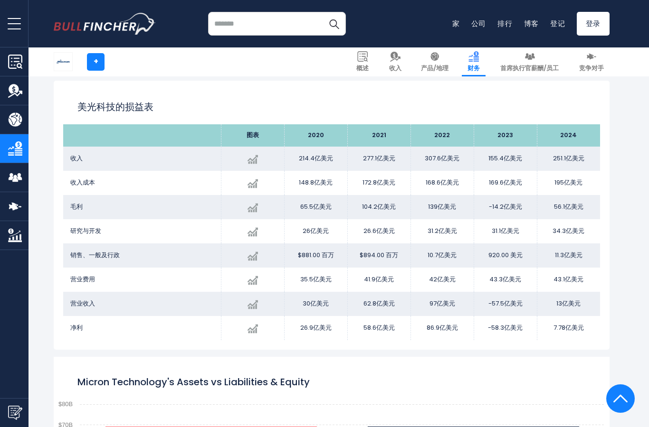
click at [249, 27] on input "search" at bounding box center [277, 24] width 138 height 24
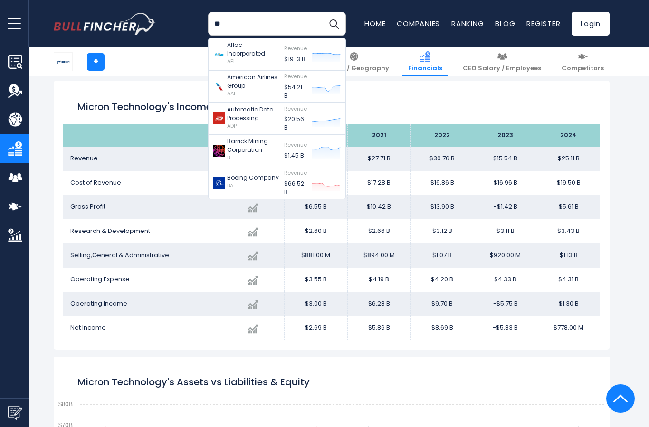
type input "*"
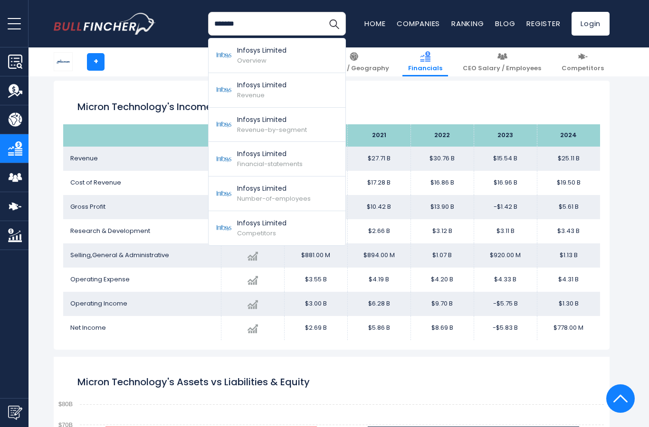
type input "*******"
click at [334, 24] on button "Search" at bounding box center [334, 24] width 24 height 24
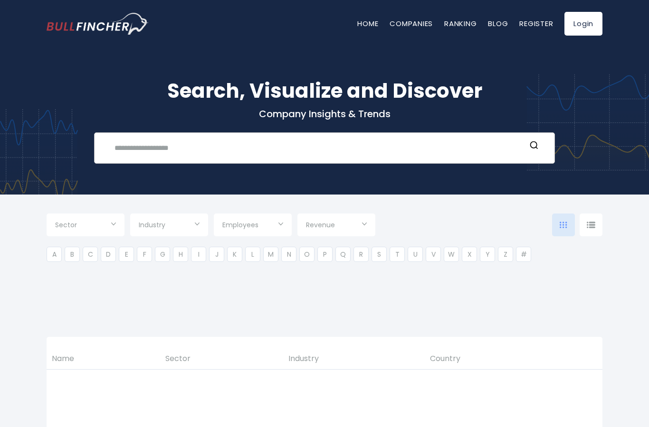
click at [137, 157] on input "text" at bounding box center [317, 148] width 417 height 18
type input "***"
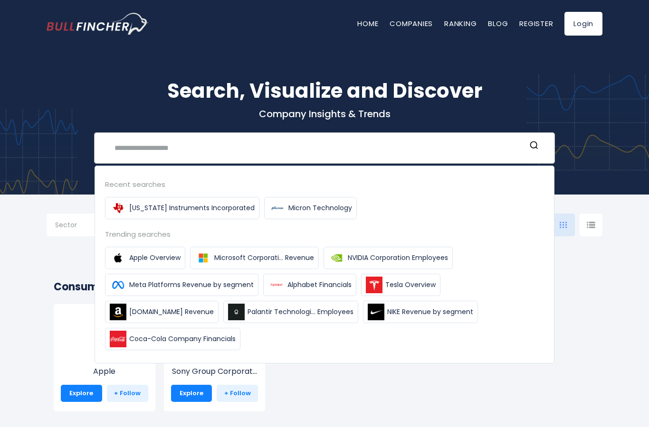
type input "*"
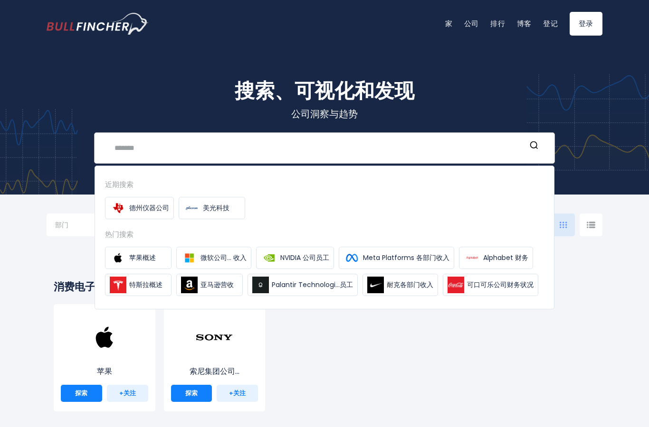
click at [140, 145] on input "text" at bounding box center [317, 148] width 417 height 18
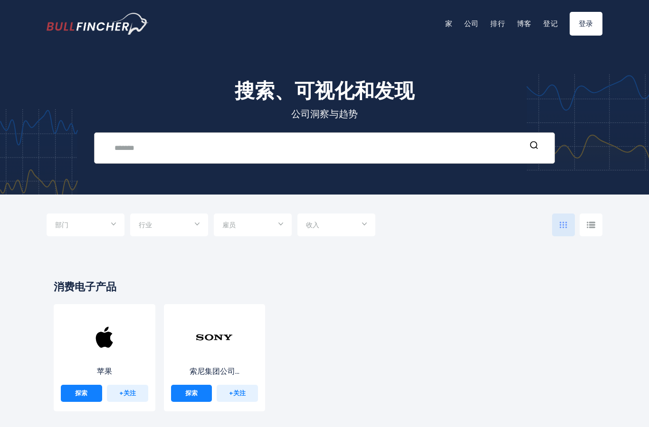
click at [137, 153] on input "text" at bounding box center [317, 148] width 417 height 18
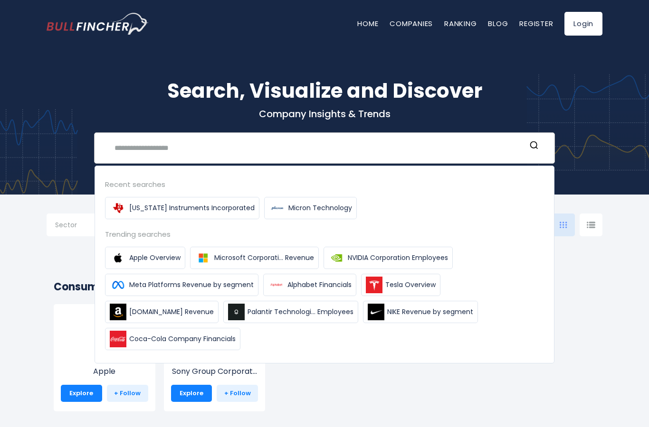
click at [153, 149] on input "text" at bounding box center [317, 148] width 417 height 18
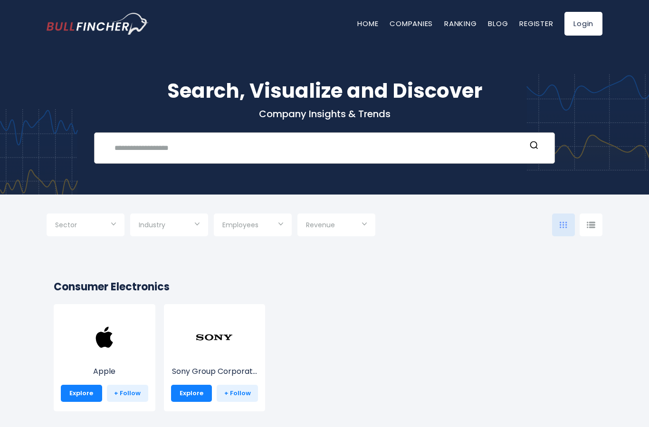
click at [124, 153] on input "text" at bounding box center [317, 148] width 417 height 18
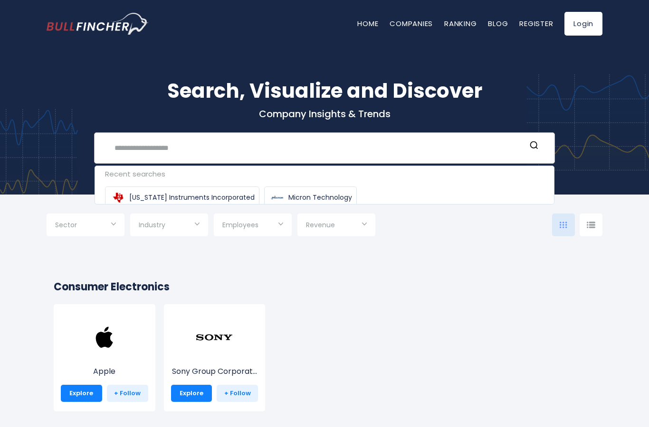
click at [123, 153] on input "text" at bounding box center [317, 148] width 417 height 18
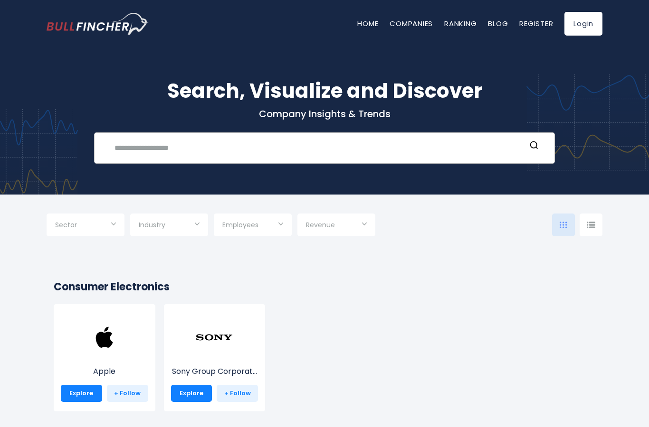
click at [132, 152] on input "text" at bounding box center [317, 148] width 417 height 18
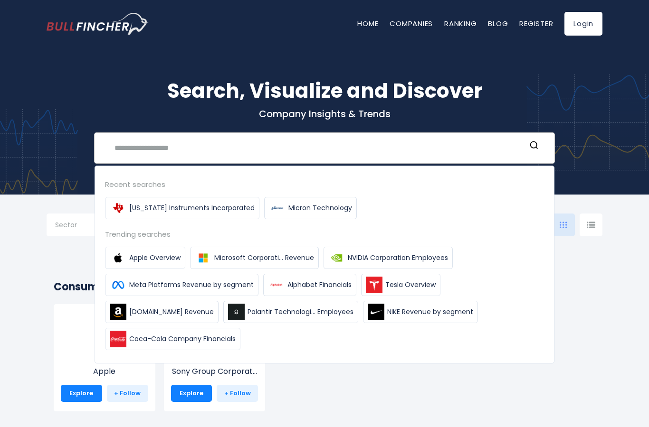
scroll to position [8, 0]
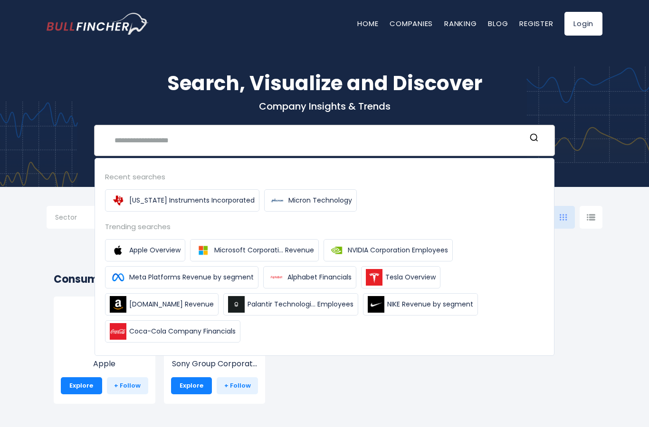
click at [437, 137] on input "text" at bounding box center [317, 141] width 417 height 18
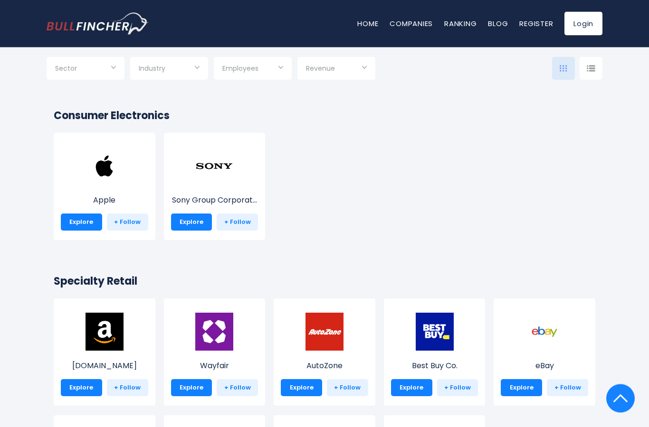
scroll to position [0, 0]
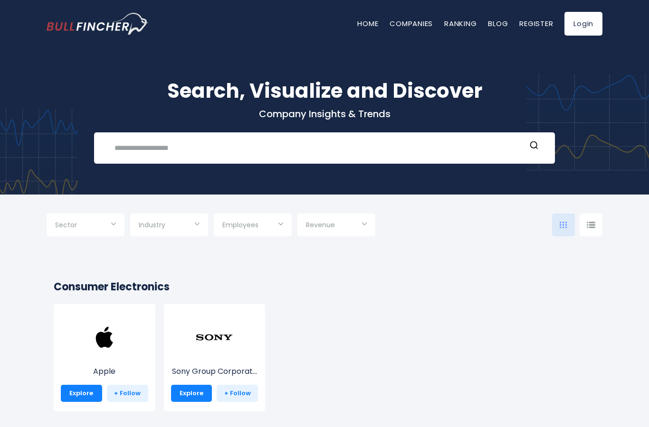
click at [354, 223] on input "Selection" at bounding box center [336, 225] width 61 height 17
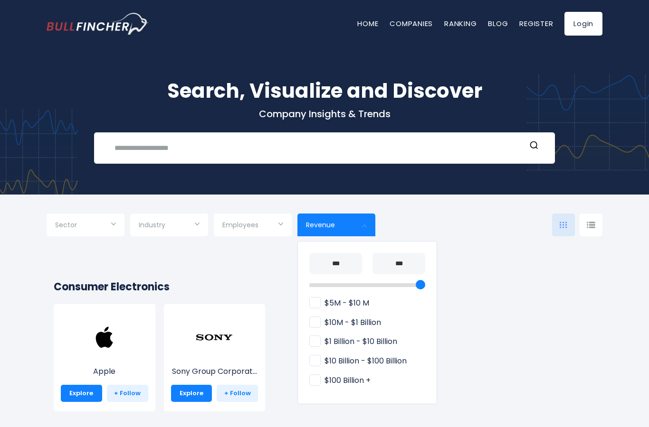
click at [269, 226] on div at bounding box center [324, 213] width 649 height 427
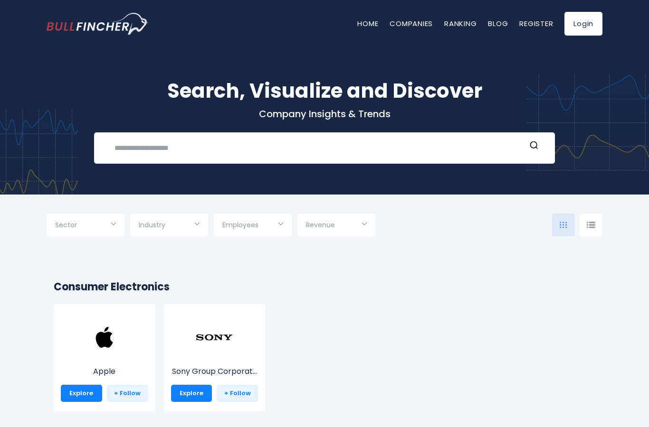
click at [273, 218] on input "Selection" at bounding box center [252, 225] width 61 height 17
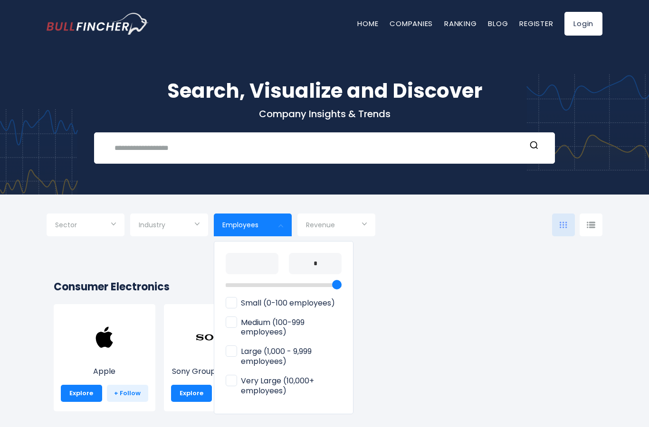
click at [181, 226] on div at bounding box center [324, 213] width 649 height 427
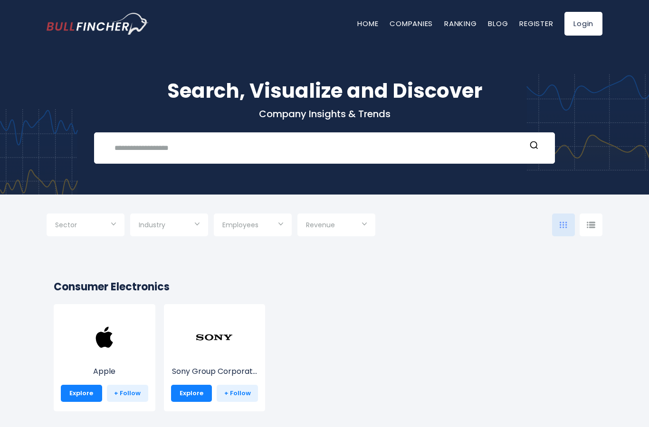
click at [180, 226] on input "Selection" at bounding box center [169, 225] width 61 height 17
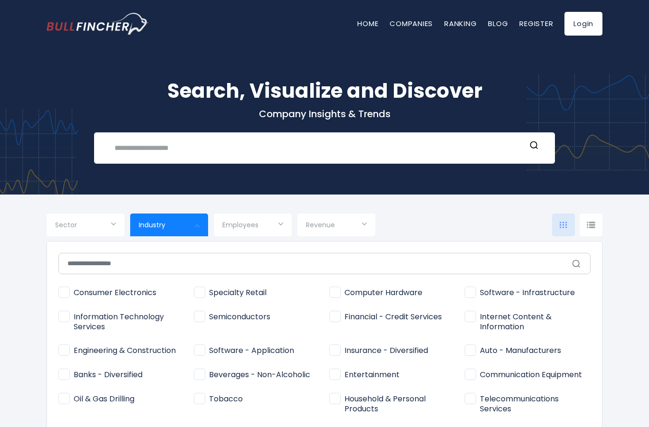
click at [205, 321] on label "Semiconductors" at bounding box center [257, 323] width 126 height 26
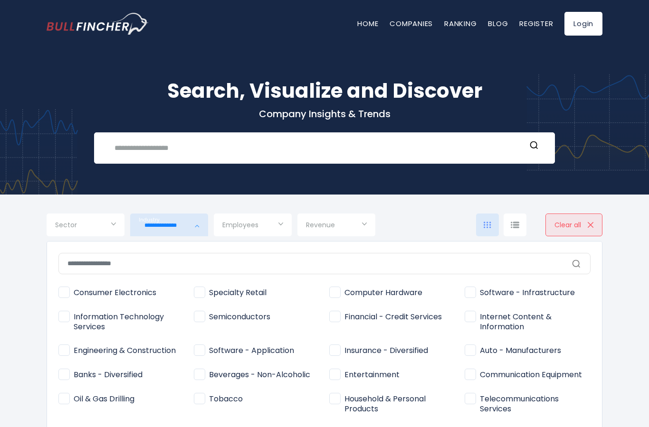
click at [577, 259] on input "text" at bounding box center [324, 263] width 532 height 21
click at [571, 258] on input "text" at bounding box center [324, 263] width 532 height 21
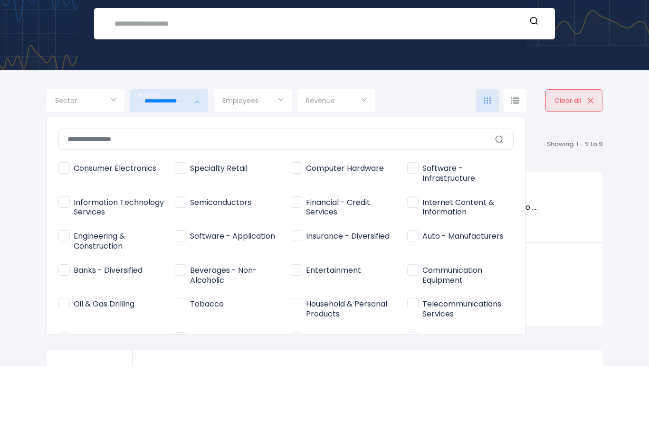
scroll to position [67, 0]
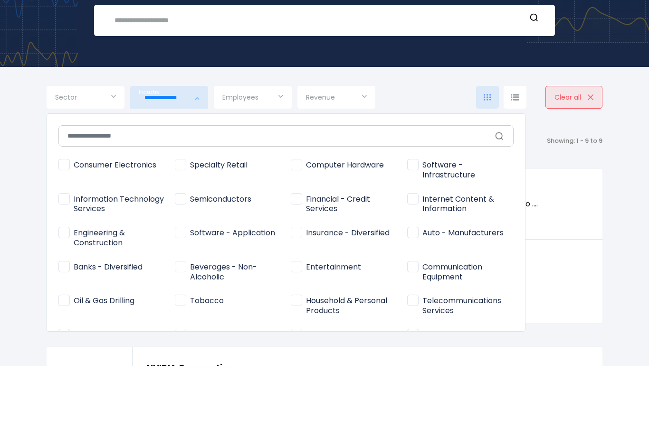
click at [623, 290] on div at bounding box center [324, 213] width 649 height 427
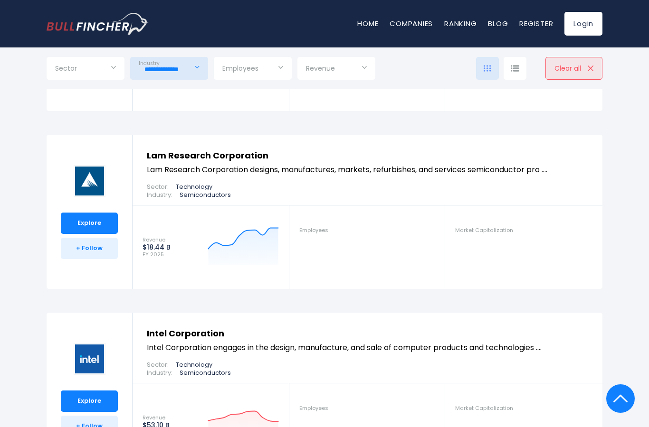
scroll to position [1401, 0]
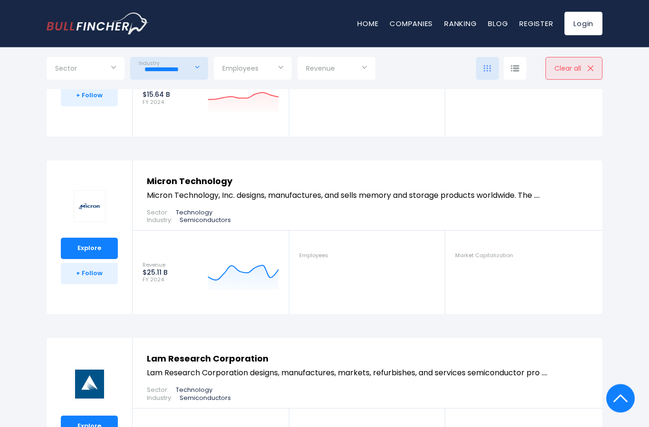
click at [182, 71] on input "**********" at bounding box center [169, 69] width 61 height 17
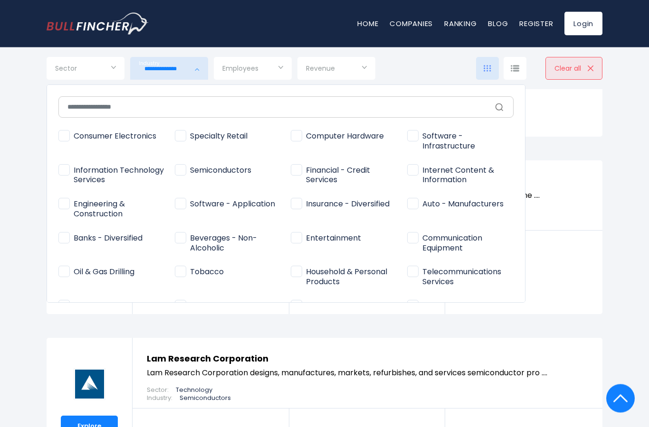
scroll to position [1204, 0]
click at [302, 137] on span "Computer Hardware" at bounding box center [337, 137] width 93 height 10
type input "**********"
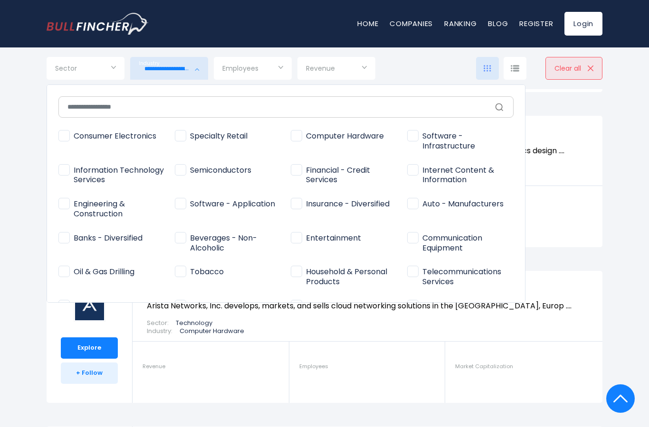
click at [628, 213] on div at bounding box center [324, 213] width 649 height 427
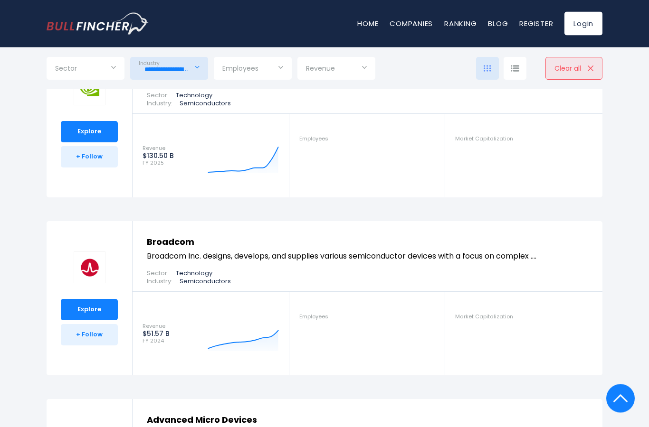
scroll to position [0, 0]
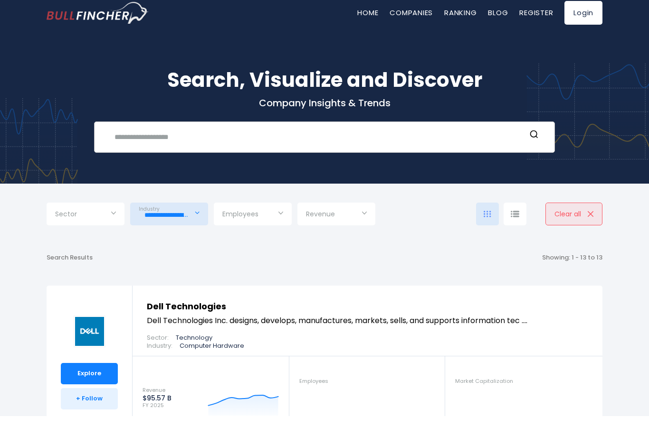
click at [301, 139] on input "text" at bounding box center [317, 148] width 417 height 18
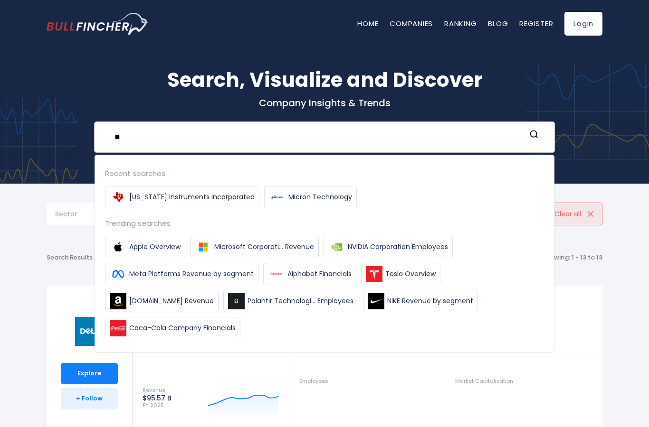
type input "*"
type input "**"
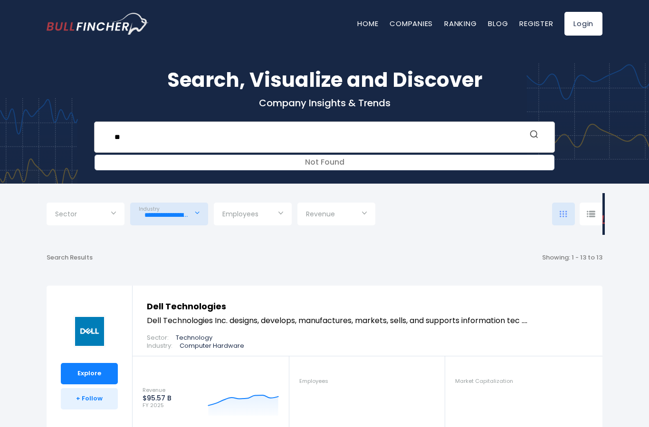
click at [533, 139] on icon "Search" at bounding box center [533, 134] width 9 height 9
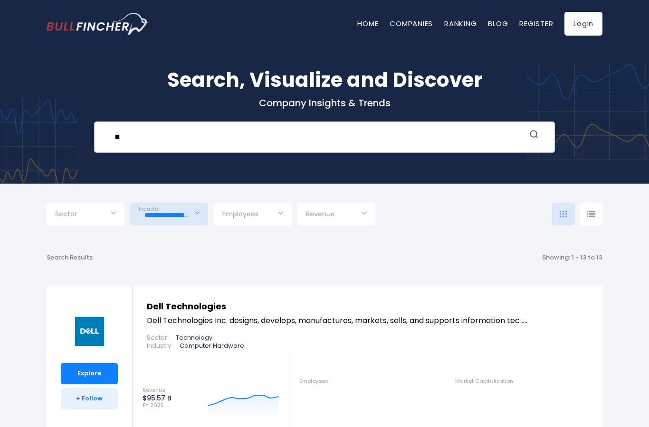
click at [532, 137] on circle "Search" at bounding box center [533, 134] width 6 height 6
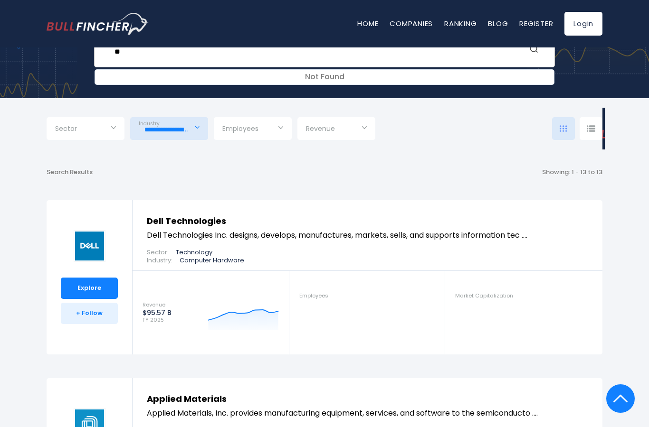
scroll to position [55, 0]
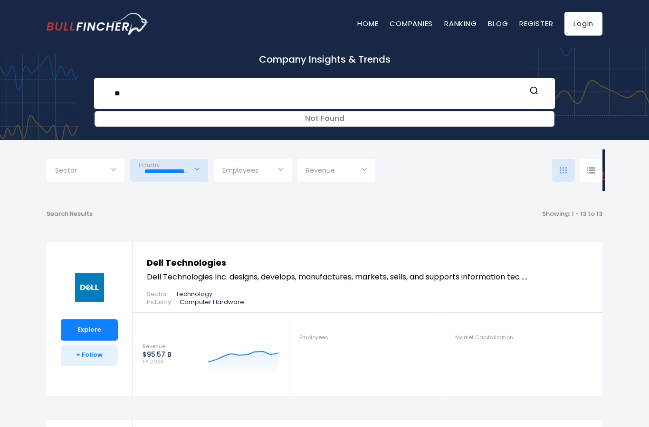
click at [191, 178] on input "**********" at bounding box center [169, 171] width 61 height 17
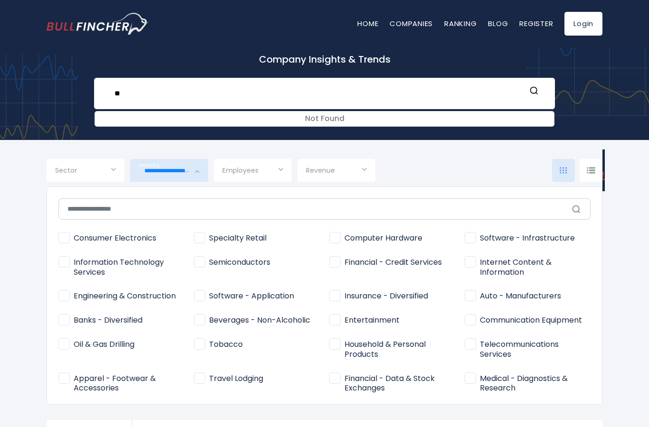
click at [359, 236] on span "Computer Hardware" at bounding box center [375, 239] width 93 height 10
type input "**********"
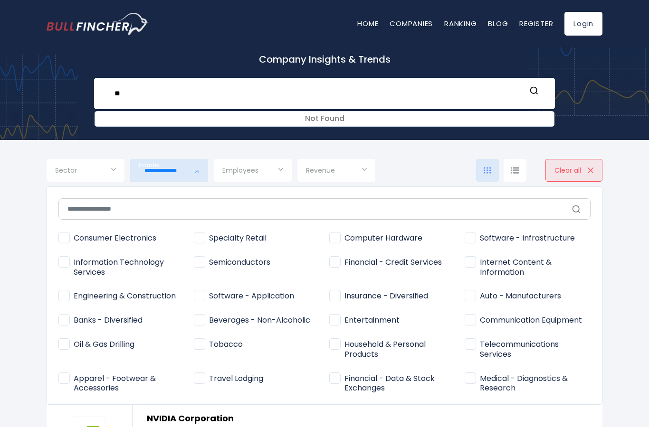
click at [199, 260] on span "Semiconductors" at bounding box center [232, 263] width 76 height 10
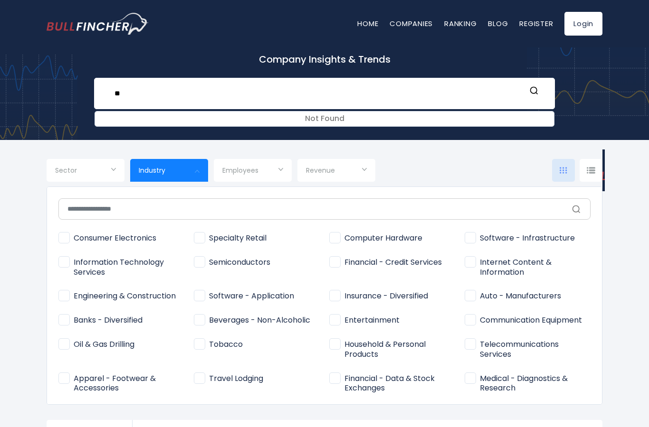
click at [619, 280] on div at bounding box center [324, 213] width 649 height 427
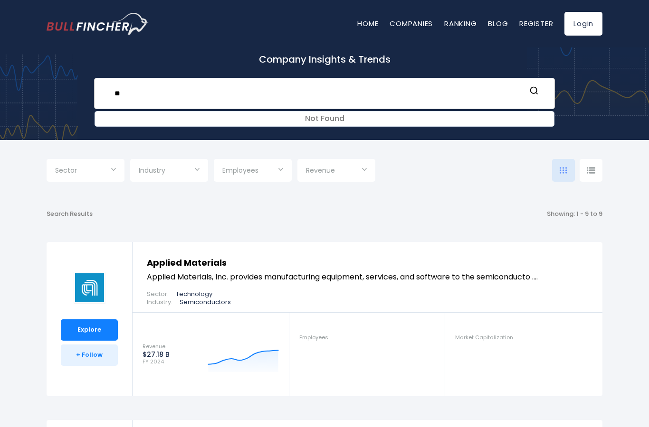
click at [453, 94] on input "**" at bounding box center [317, 94] width 417 height 18
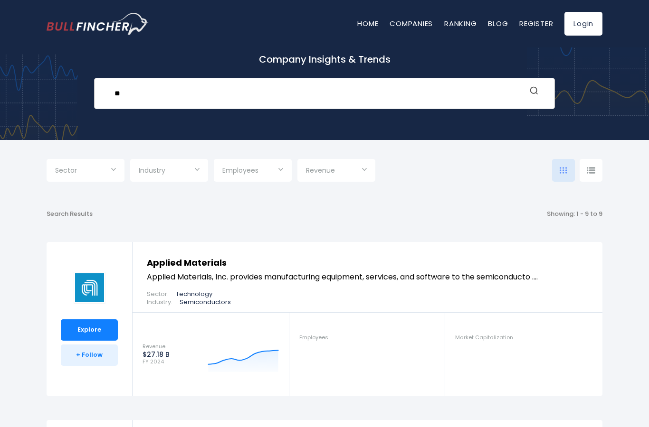
click at [534, 95] on icon "Search" at bounding box center [533, 90] width 9 height 9
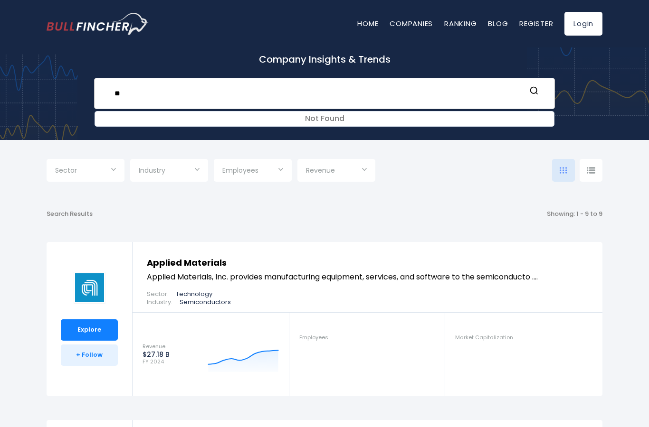
click at [524, 93] on input "**" at bounding box center [317, 94] width 417 height 18
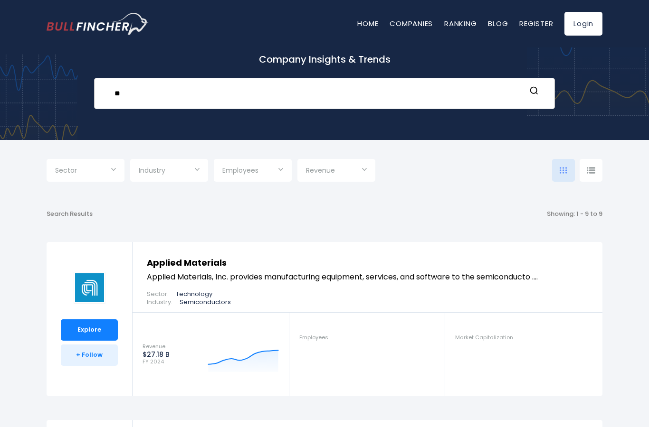
click at [501, 92] on input "**" at bounding box center [317, 94] width 417 height 18
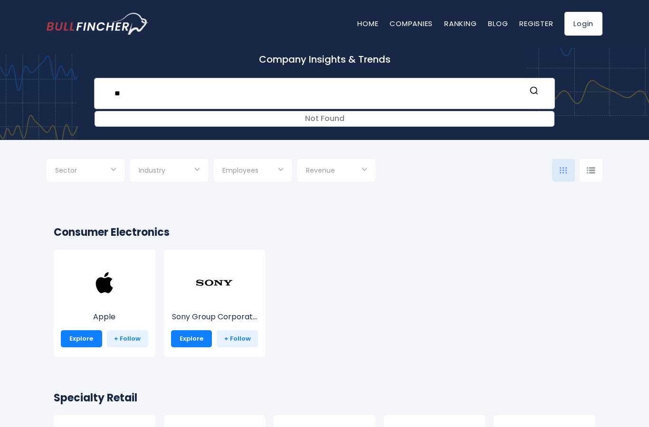
click at [480, 99] on input "**" at bounding box center [317, 94] width 417 height 18
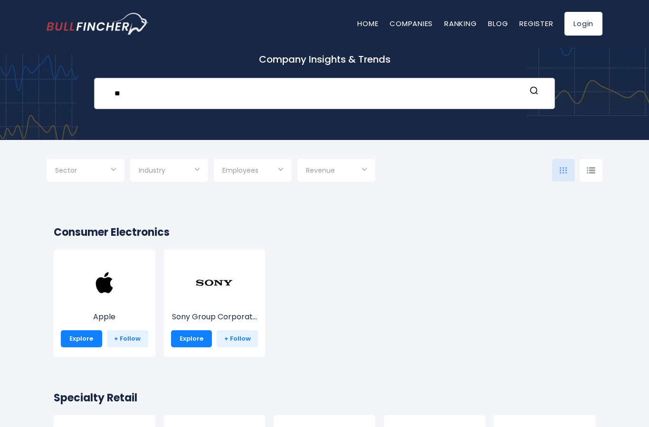
type input "*"
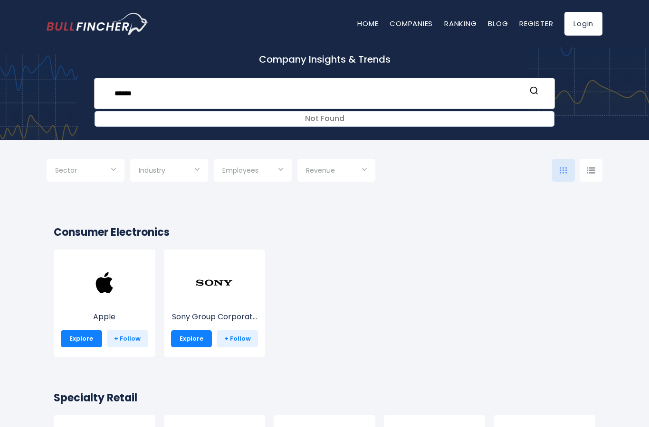
click at [507, 94] on input "******" at bounding box center [317, 94] width 417 height 18
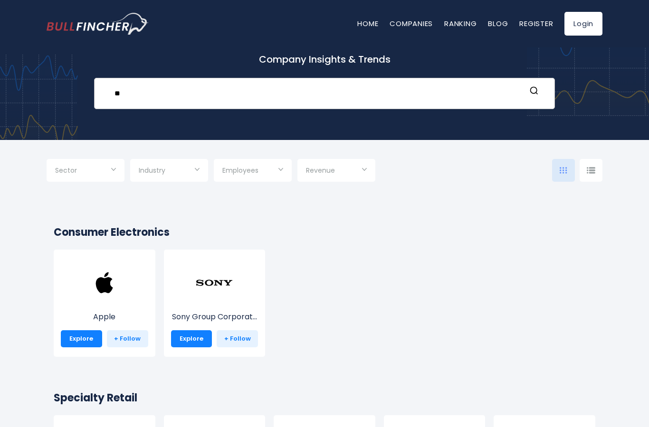
type input "*"
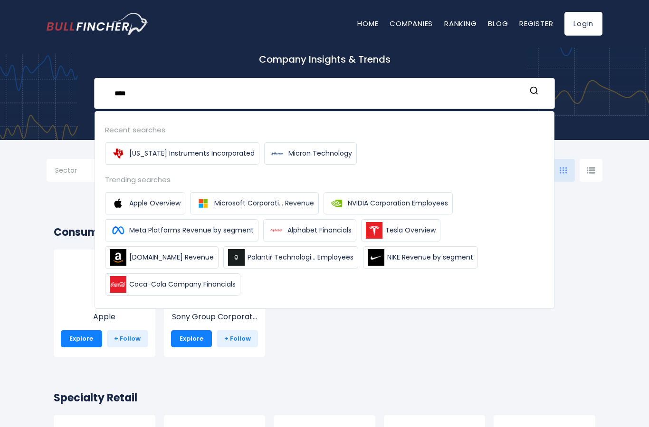
type input "****"
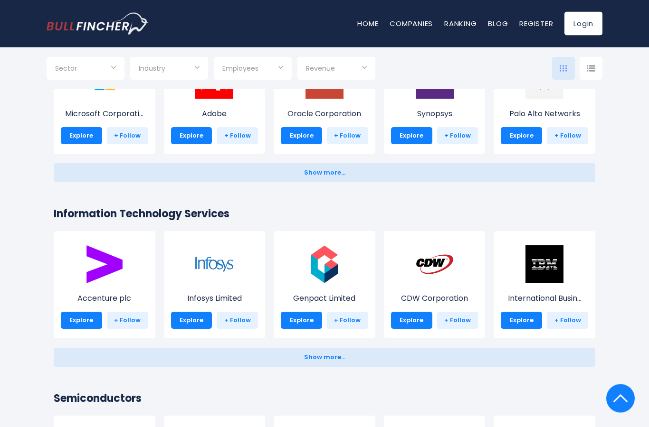
scroll to position [876, 0]
